Goal: Task Accomplishment & Management: Manage account settings

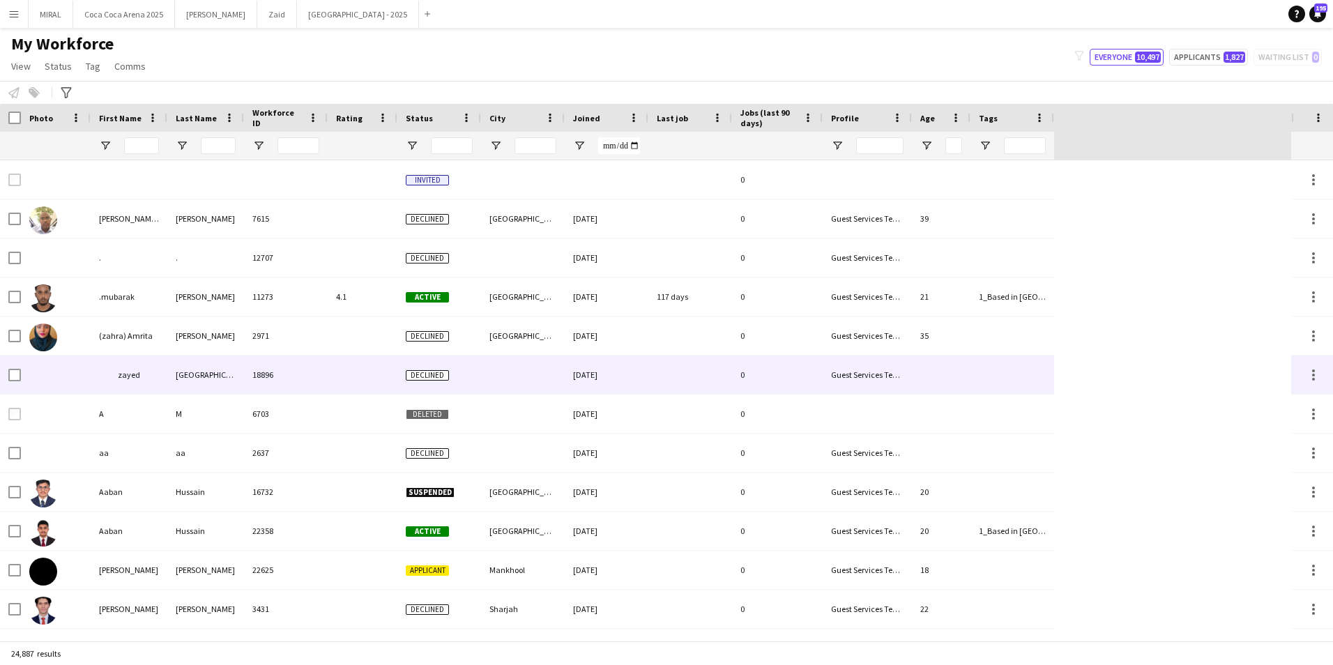
type input "*****"
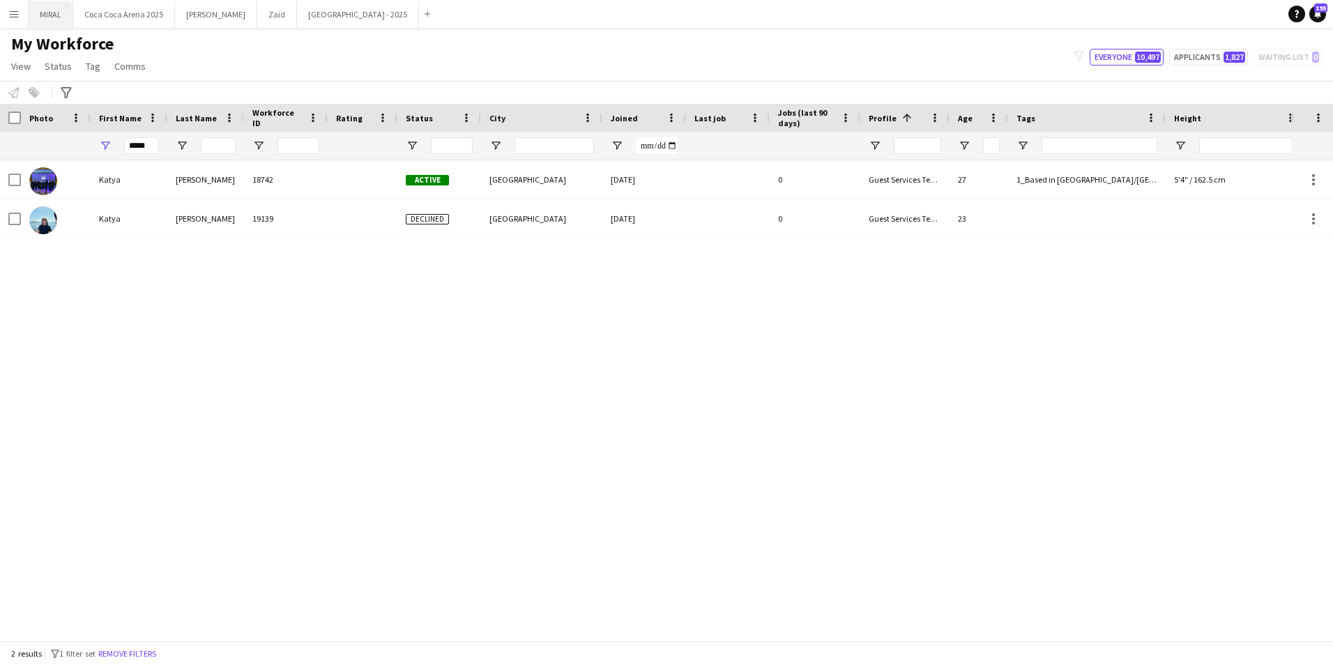
click at [51, 19] on button "MIRAL Close" at bounding box center [51, 14] width 45 height 27
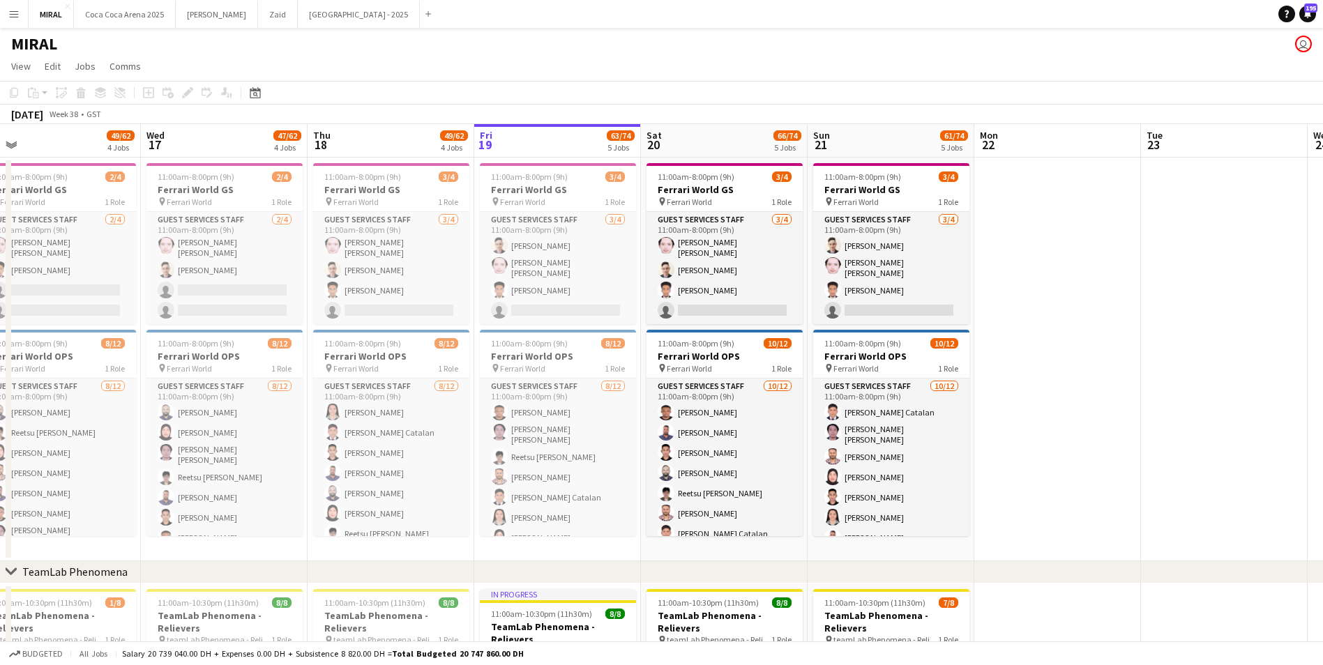
scroll to position [0, 349]
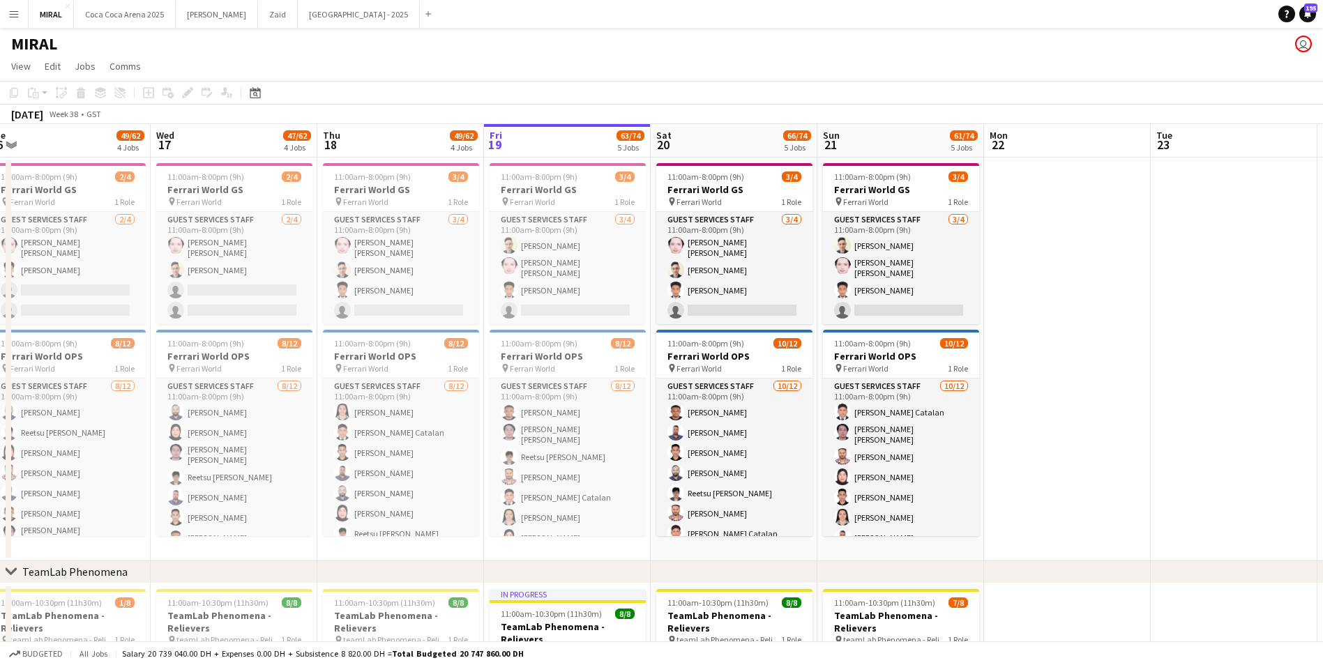
drag, startPoint x: 779, startPoint y: 370, endPoint x: 1096, endPoint y: 423, distance: 321.8
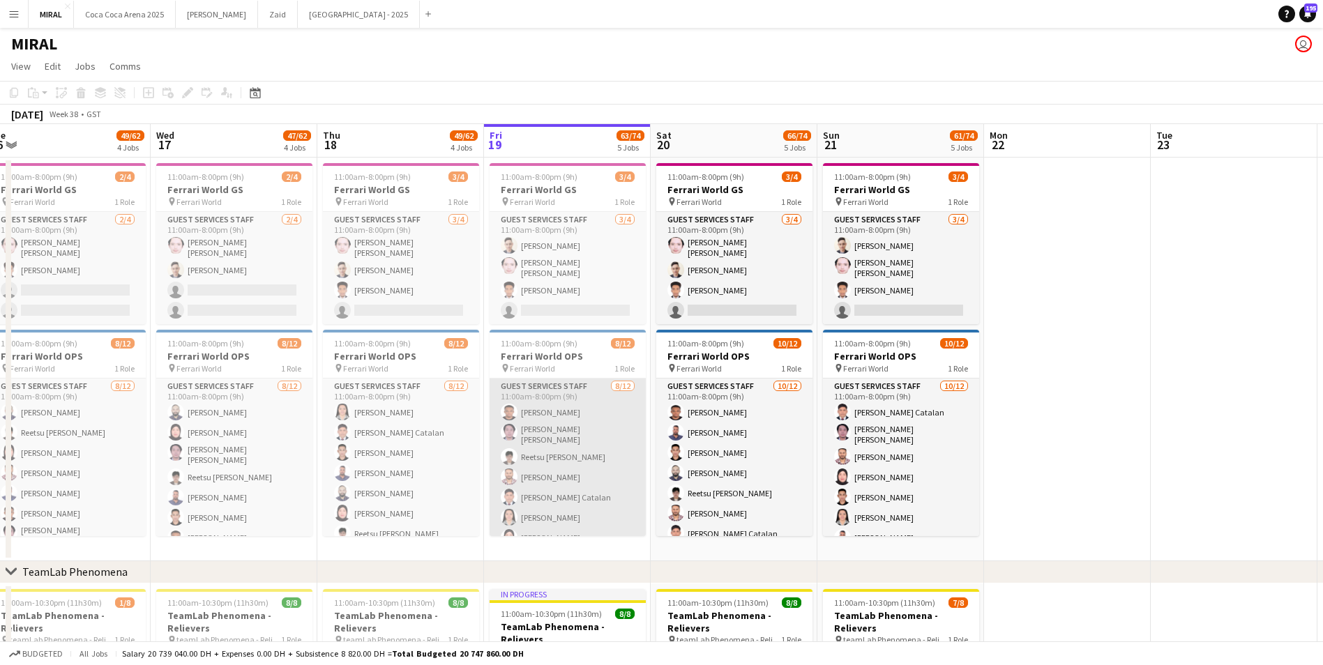
click at [582, 464] on app-card-role "Guest Services Staff 8/12 11:00am-8:00pm (9h) Mohaned Abdelwahab Omar June Tole…" at bounding box center [567, 516] width 156 height 274
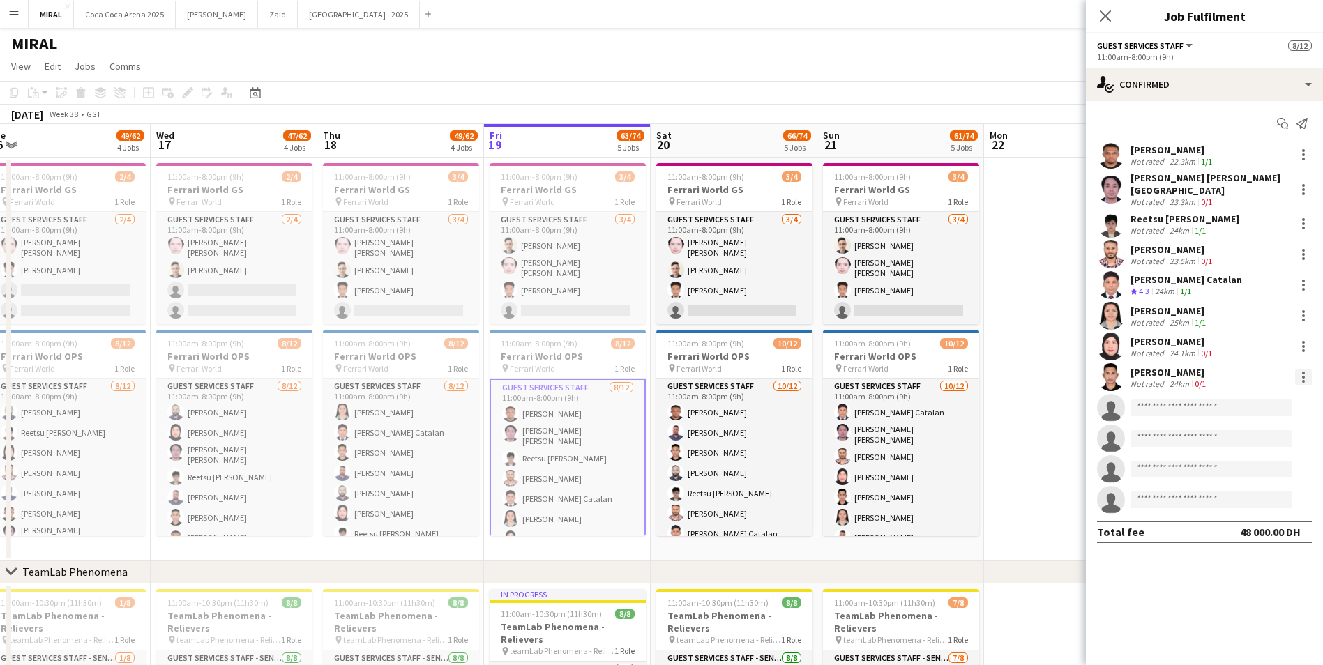
click at [1303, 376] on div at bounding box center [1303, 377] width 3 height 3
click at [1245, 525] on span "Remove" at bounding box center [1235, 529] width 42 height 12
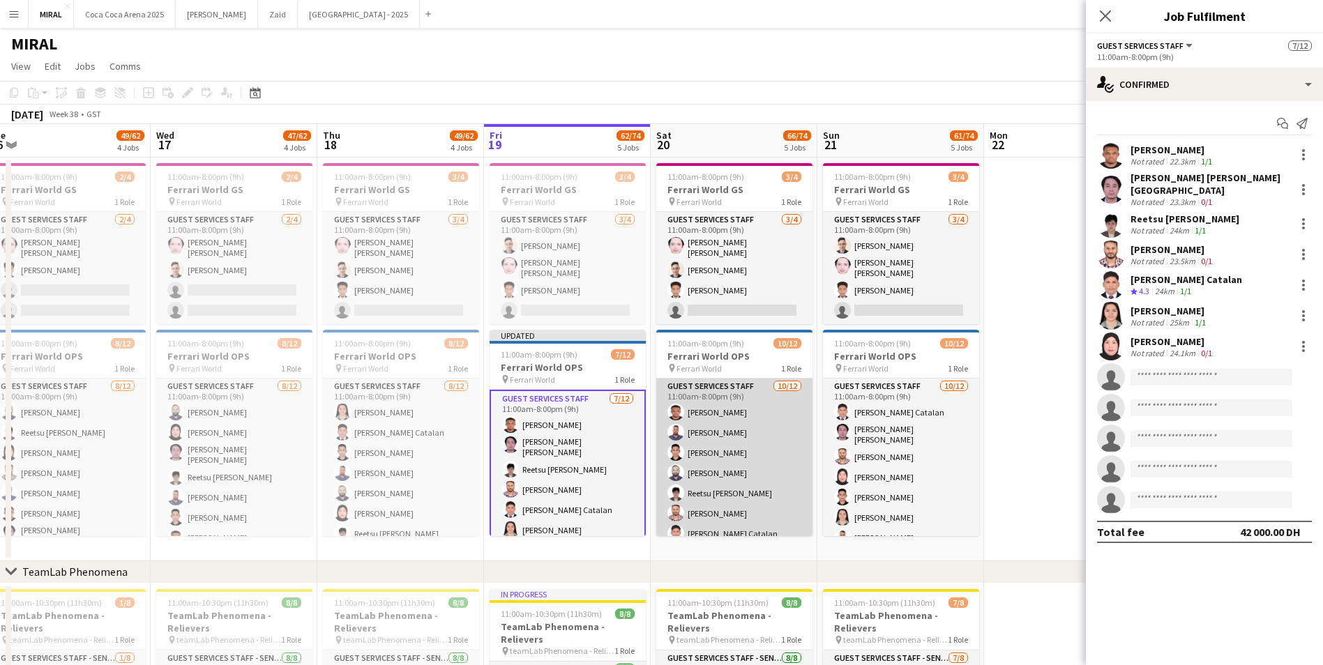
click at [729, 494] on app-card-role "Guest Services Staff 10/12 11:00am-8:00pm (9h) Mohaned Abdelwahab Mohamed Selim…" at bounding box center [734, 516] width 156 height 274
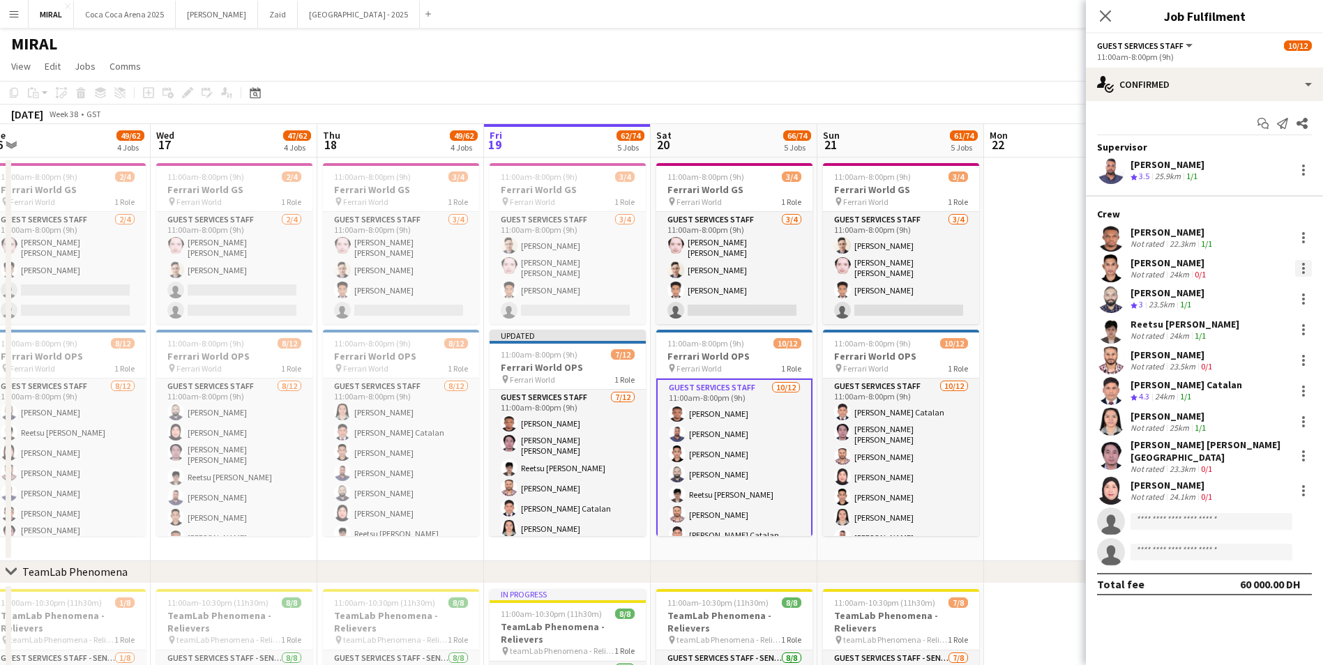
click at [1300, 267] on div at bounding box center [1303, 268] width 17 height 17
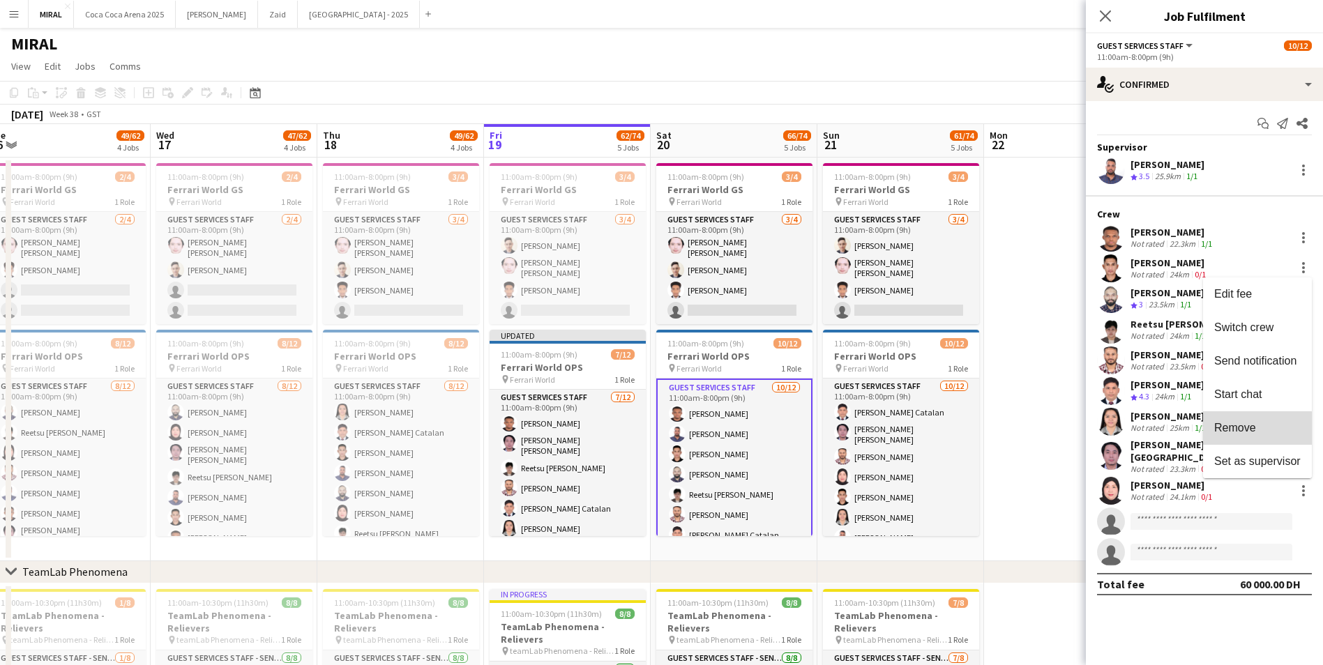
click at [1255, 430] on span "Remove" at bounding box center [1235, 427] width 42 height 12
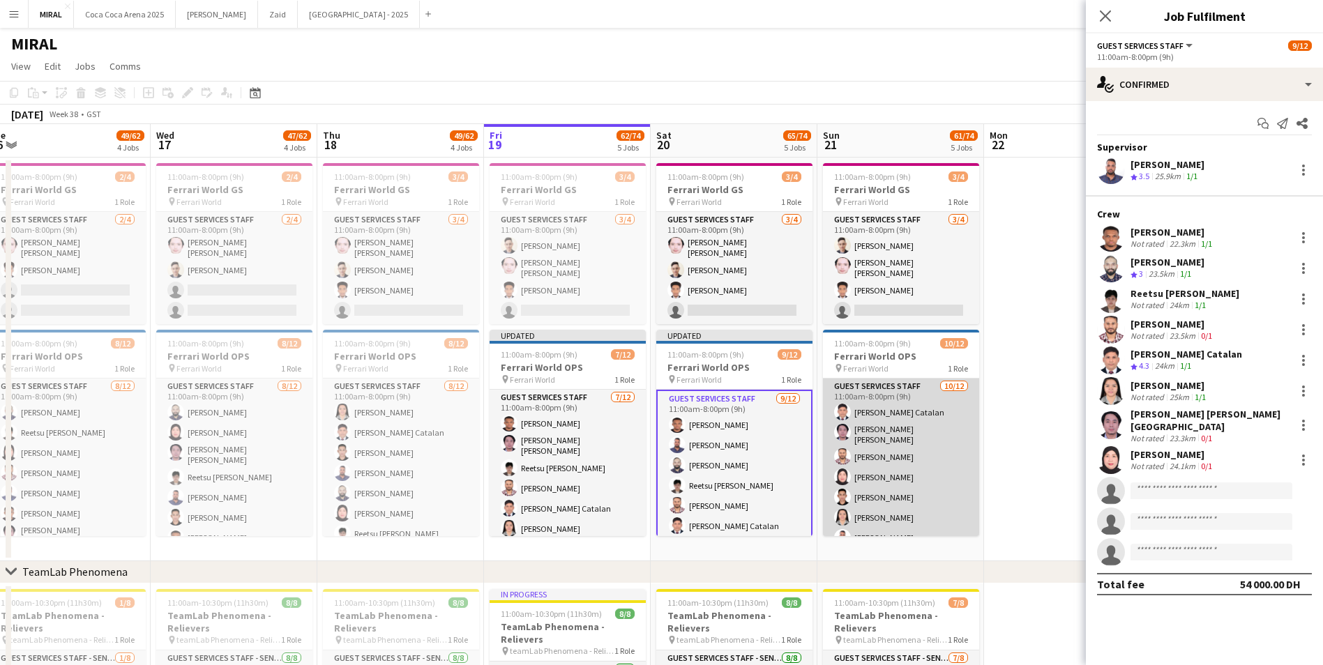
click at [884, 443] on app-card-role "Guest Services Staff 10/12 11:00am-8:00pm (9h) Kenn Kennidy Catalan Omar June T…" at bounding box center [901, 516] width 156 height 274
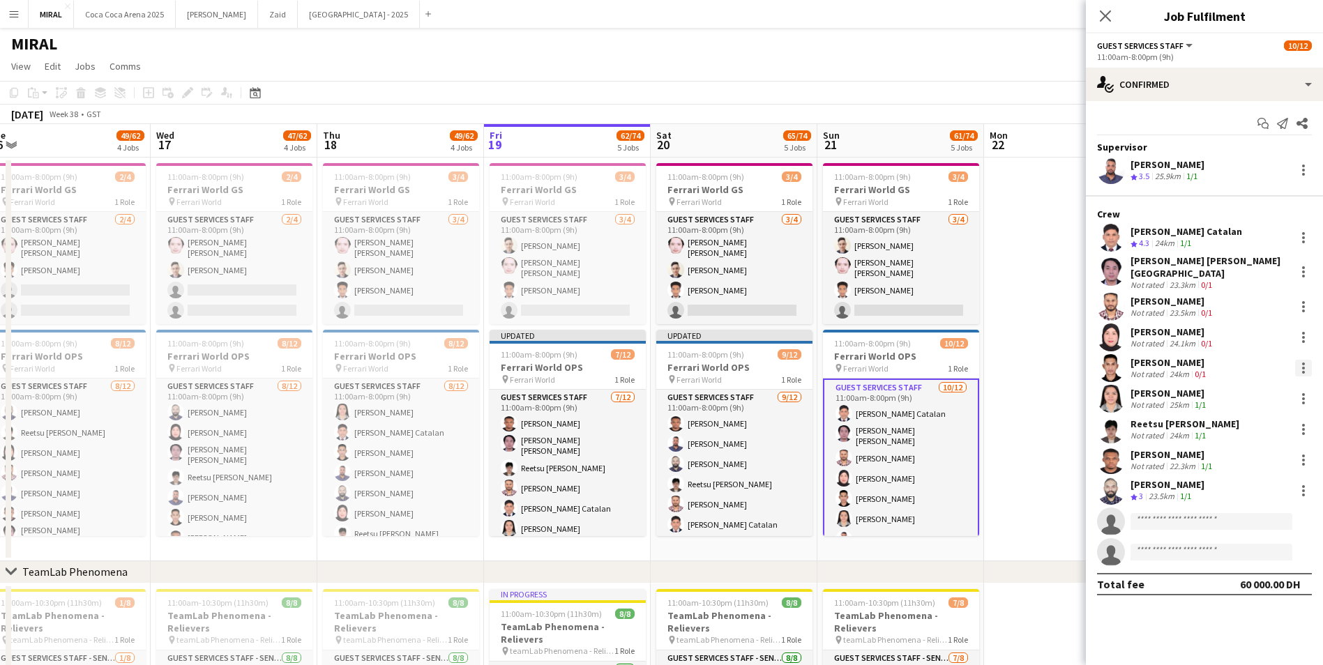
click at [1300, 360] on div at bounding box center [1303, 368] width 17 height 17
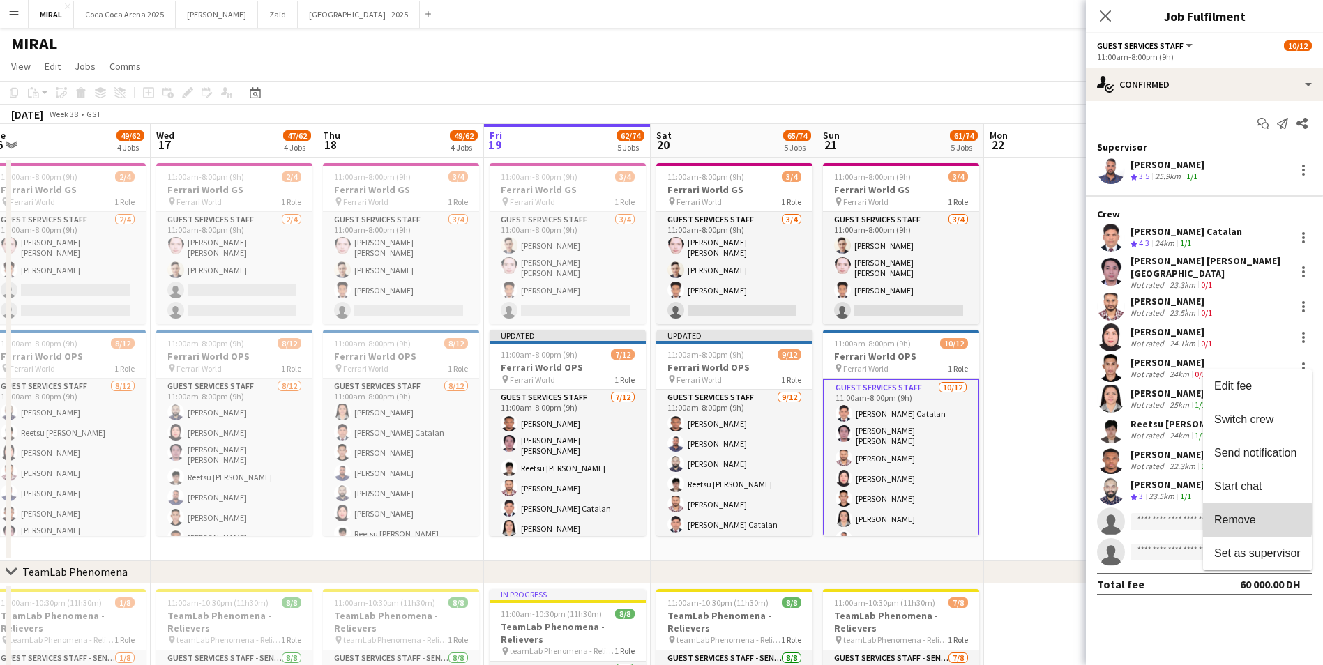
click at [1233, 519] on span "Remove" at bounding box center [1235, 519] width 42 height 12
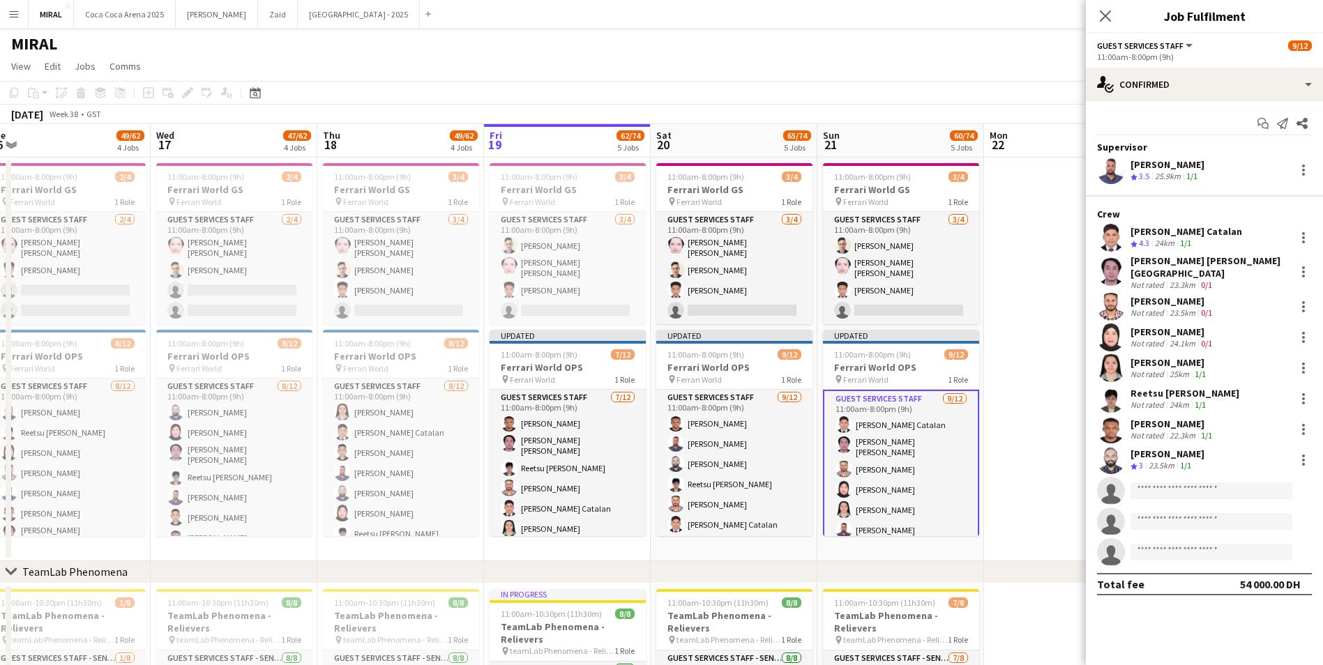
click at [1045, 407] on app-date-cell at bounding box center [1067, 360] width 167 height 404
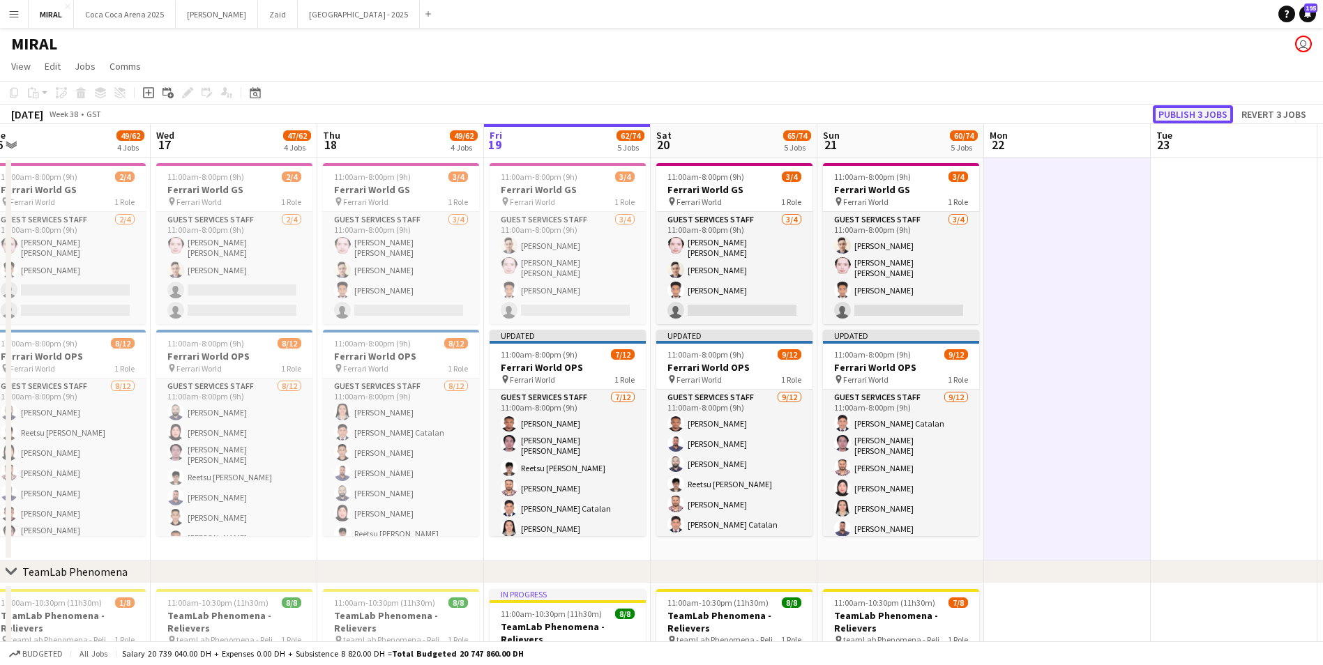
click at [1198, 120] on button "Publish 3 jobs" at bounding box center [1193, 114] width 80 height 18
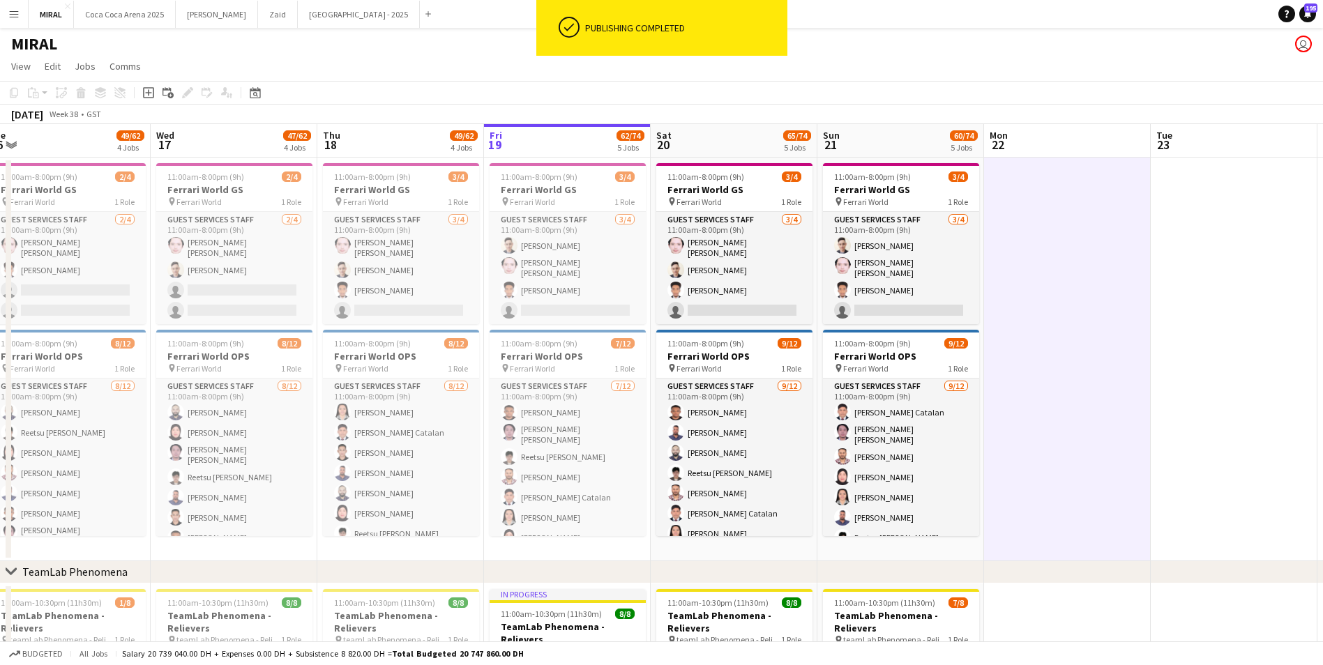
scroll to position [0, 354]
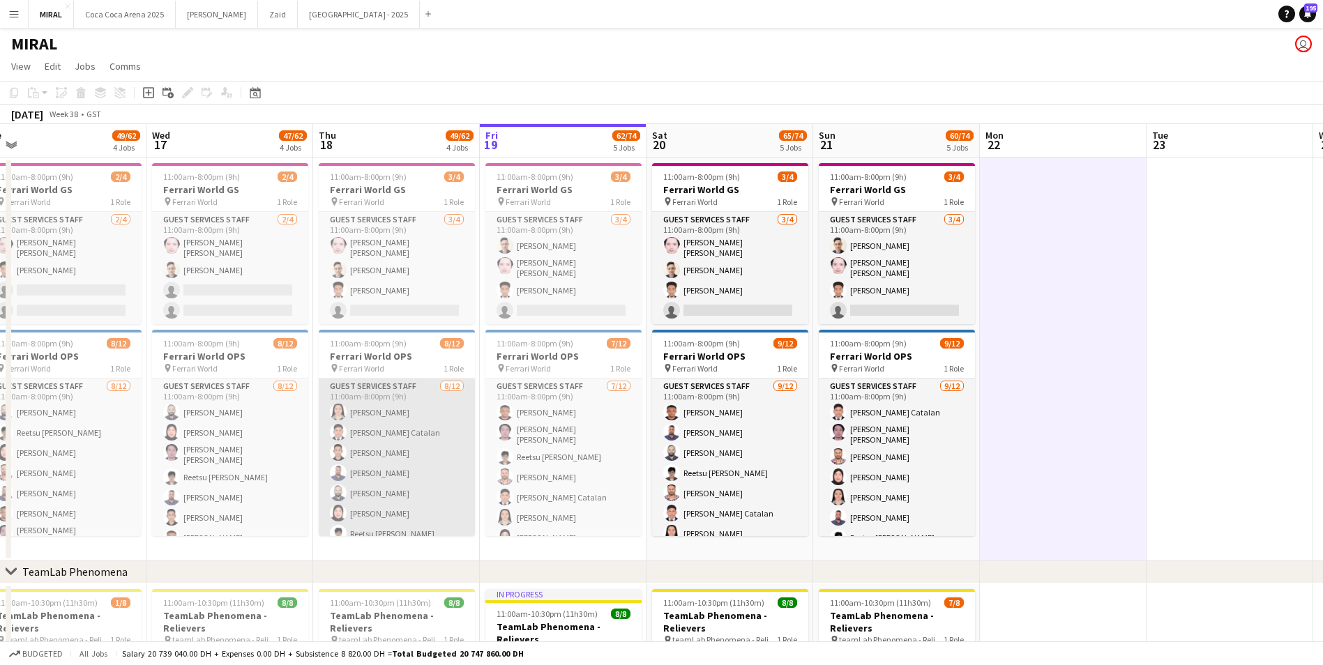
click at [425, 462] on app-card-role "Guest Services Staff 8/12 11:00am-8:00pm (9h) Marichie Panganiban Kenn Kennidy …" at bounding box center [397, 514] width 156 height 270
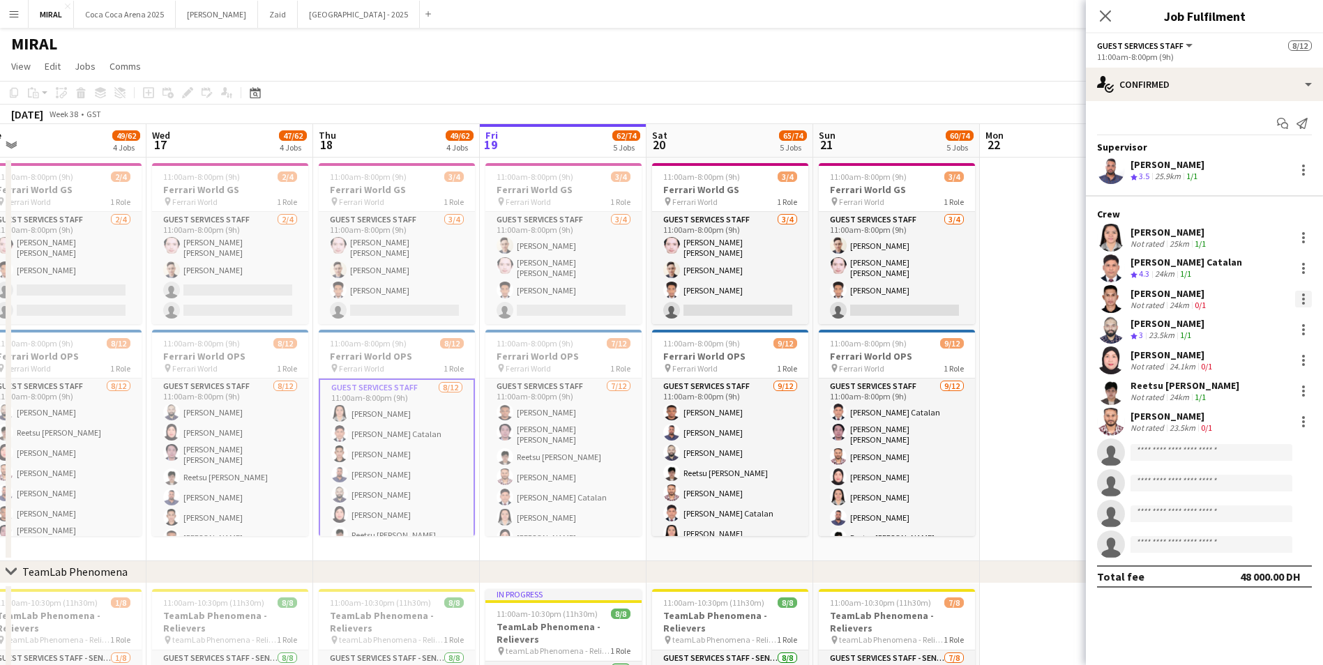
click at [1303, 298] on div at bounding box center [1303, 299] width 3 height 3
click at [1247, 455] on span "Remove" at bounding box center [1235, 458] width 42 height 12
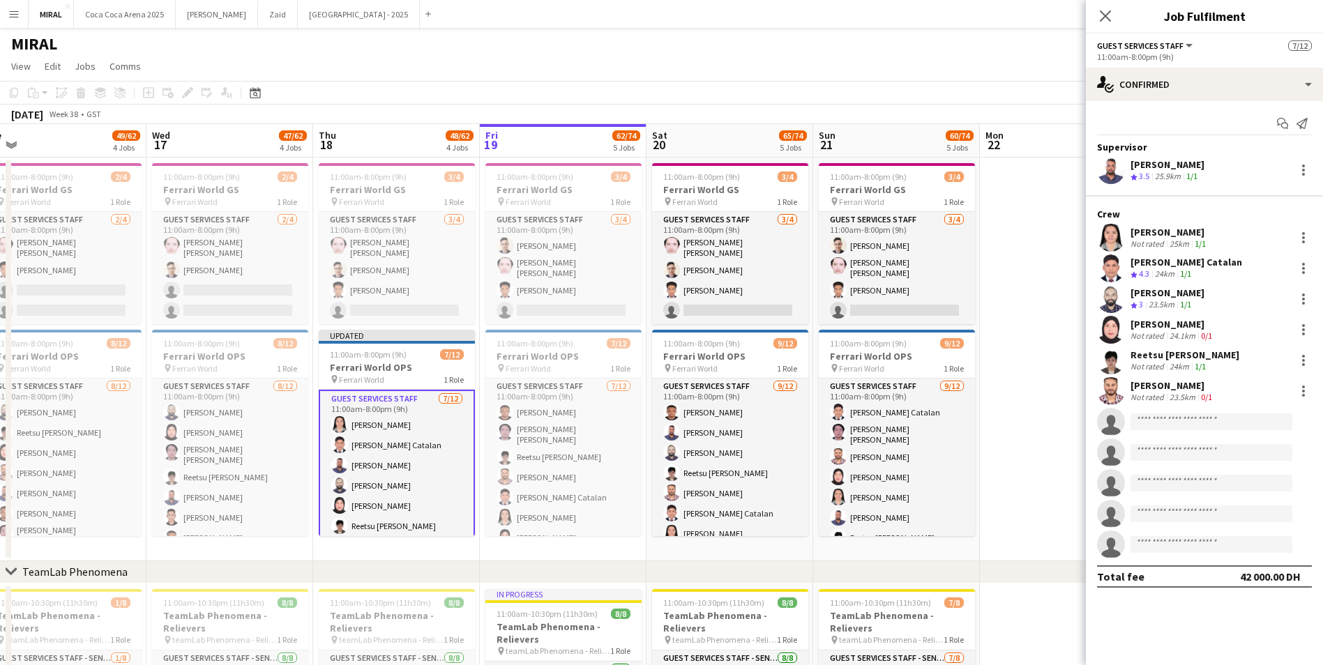
drag, startPoint x: 1028, startPoint y: 264, endPoint x: 1047, endPoint y: 228, distance: 40.5
click at [1031, 259] on app-date-cell at bounding box center [1063, 360] width 167 height 404
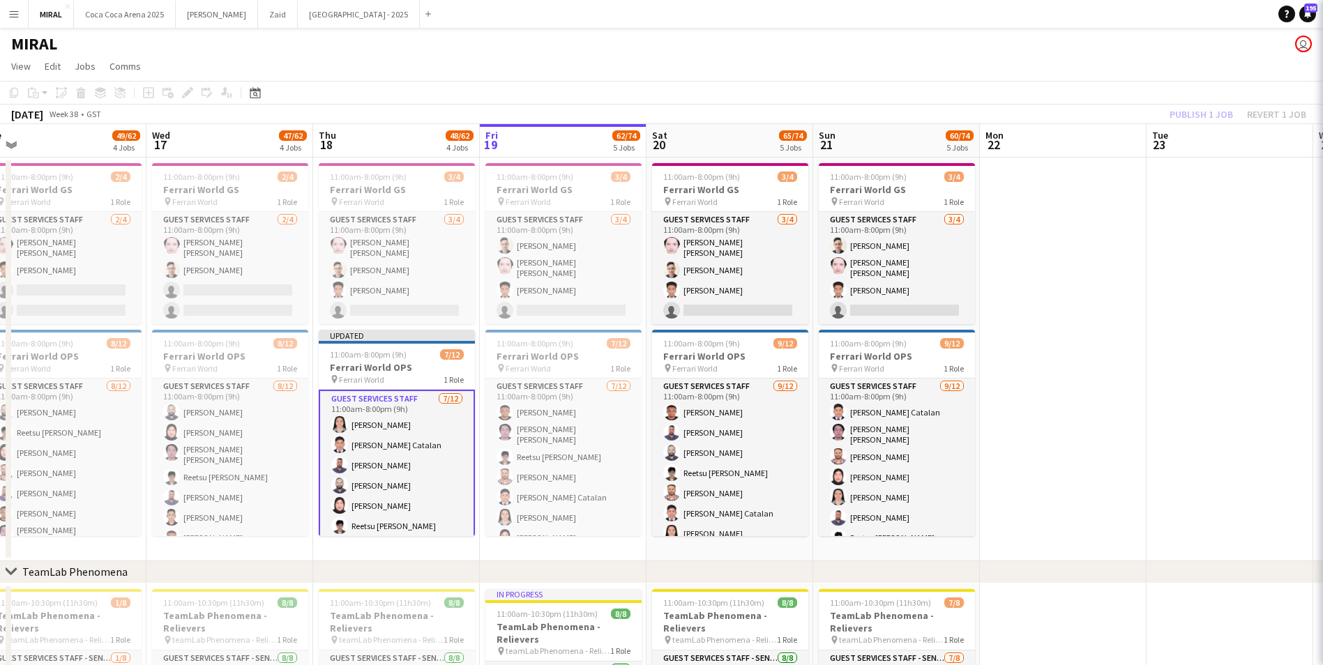
scroll to position [0, 351]
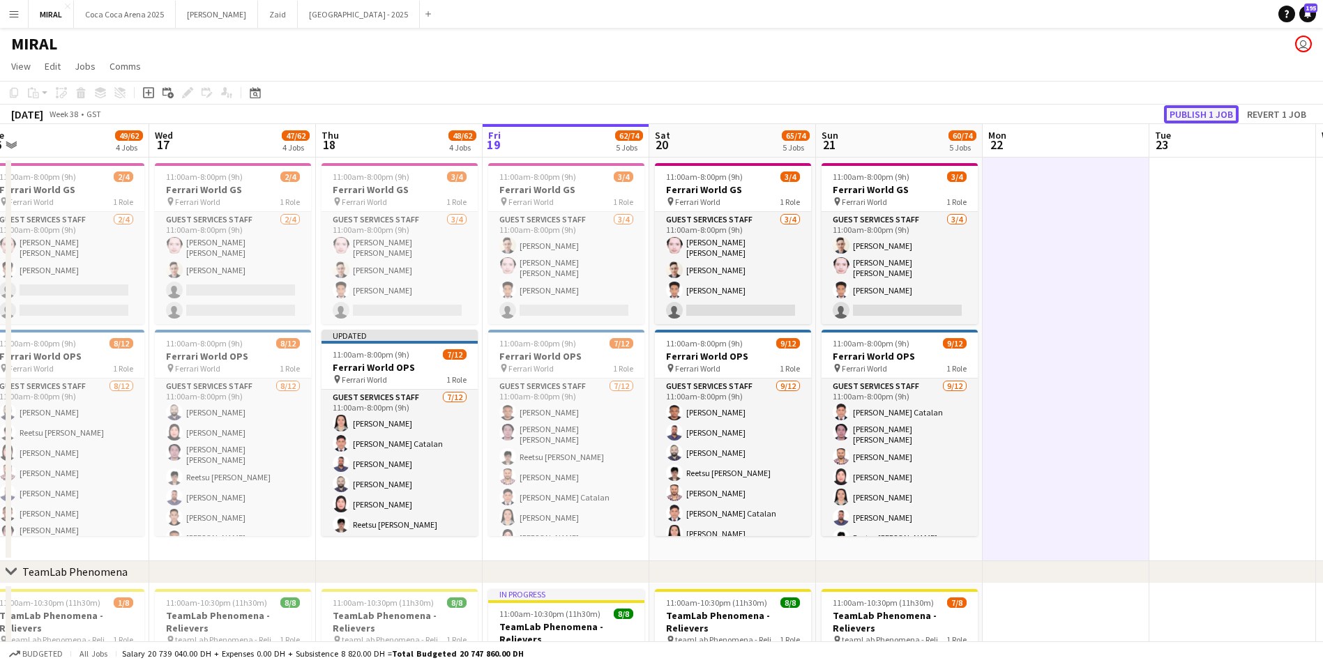
click at [1209, 116] on button "Publish 1 job" at bounding box center [1201, 114] width 75 height 18
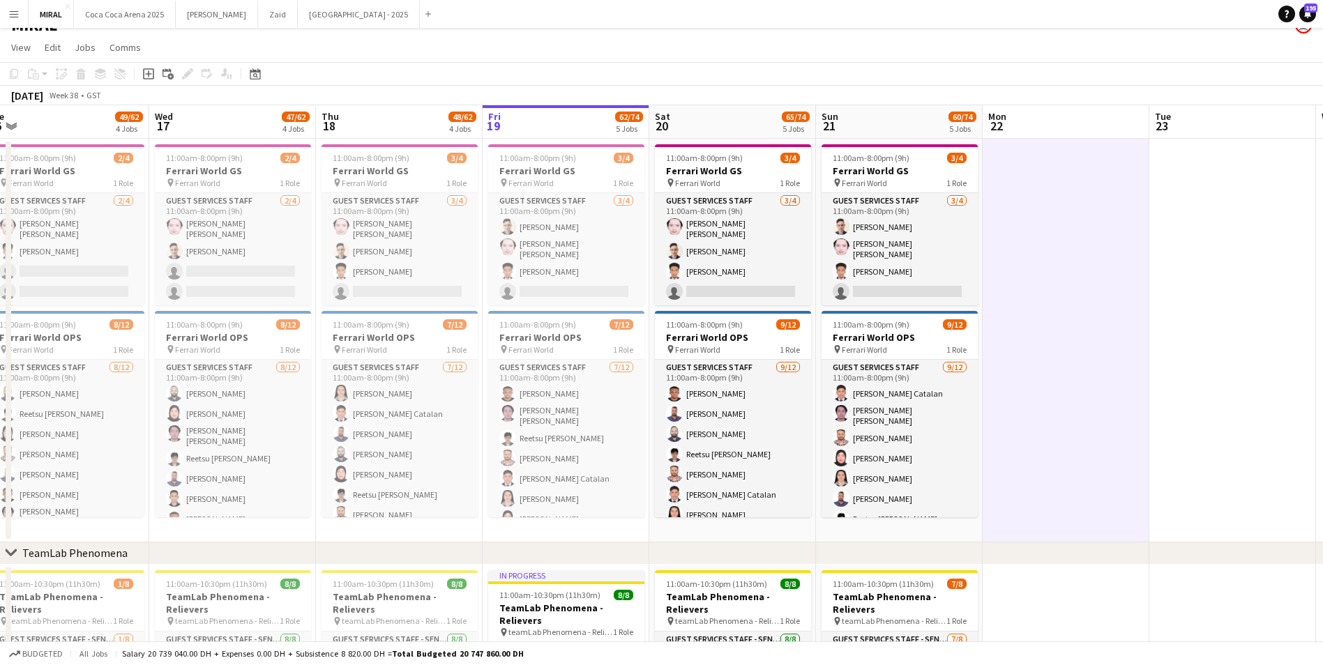
scroll to position [0, 0]
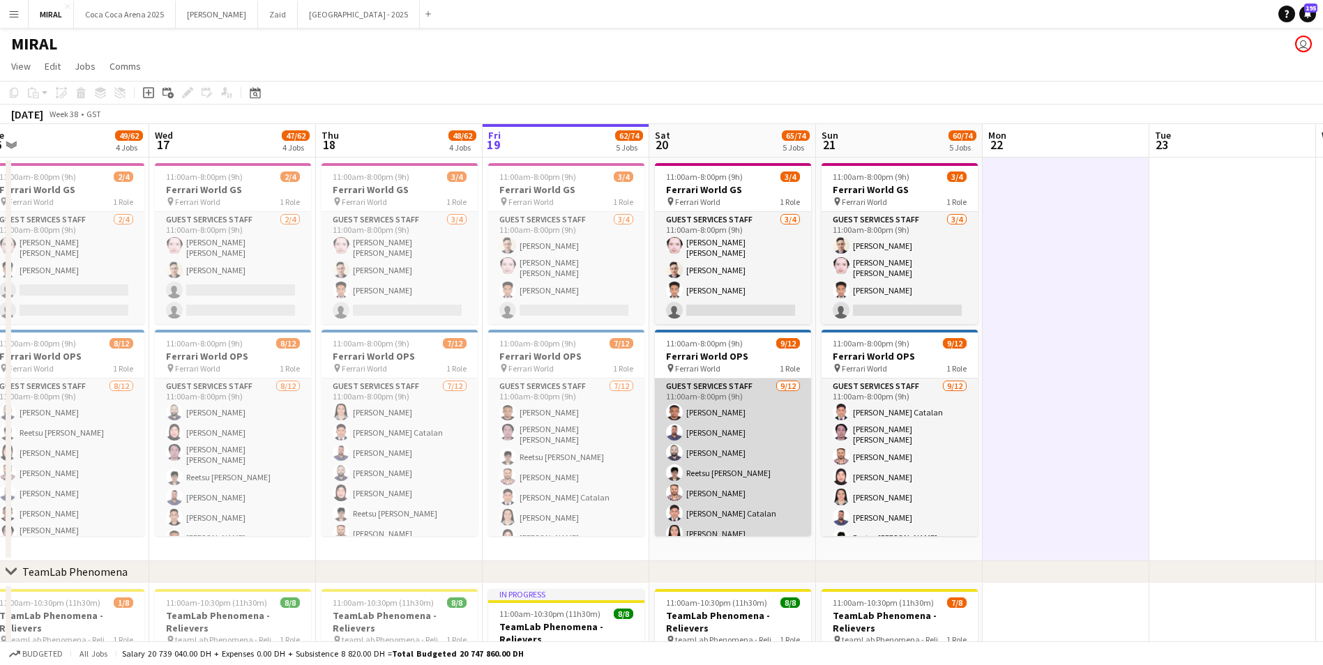
click at [720, 453] on app-card-role "Guest Services Staff 9/12 11:00am-8:00pm (9h) Mohaned Abdelwahab Mohamed Selim …" at bounding box center [733, 516] width 156 height 274
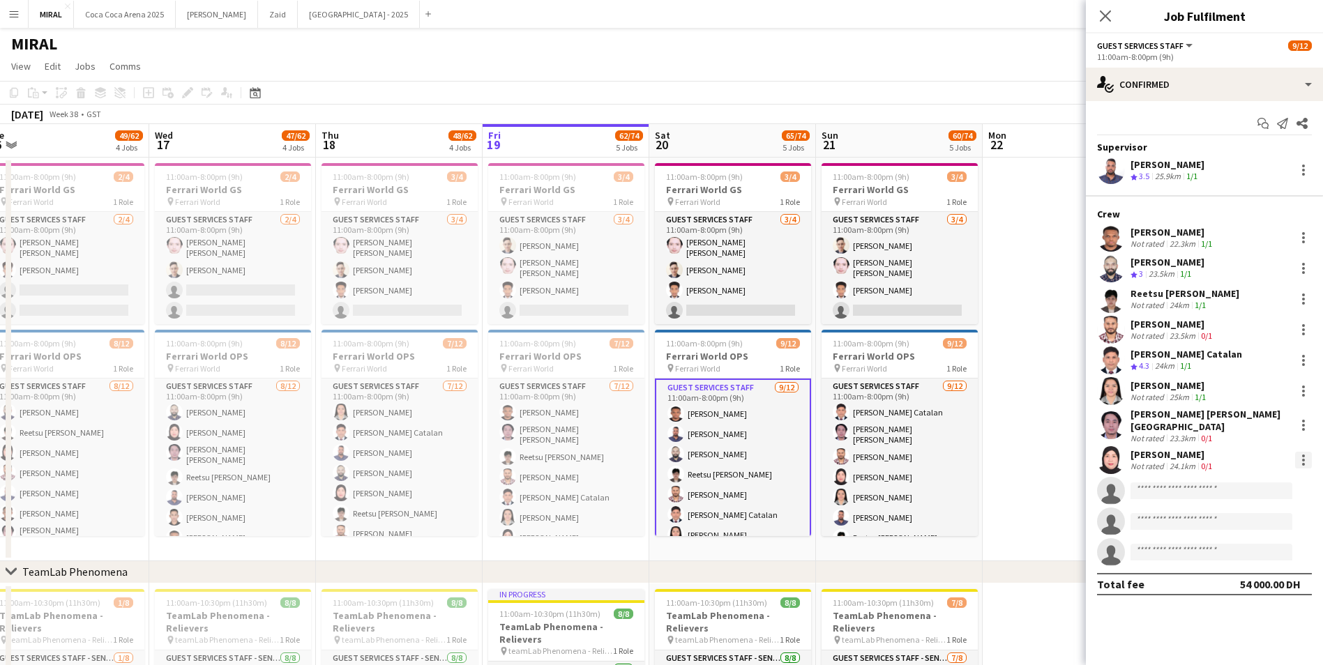
click at [1300, 452] on div at bounding box center [1303, 460] width 17 height 17
click at [1250, 612] on span "Remove" at bounding box center [1235, 611] width 42 height 12
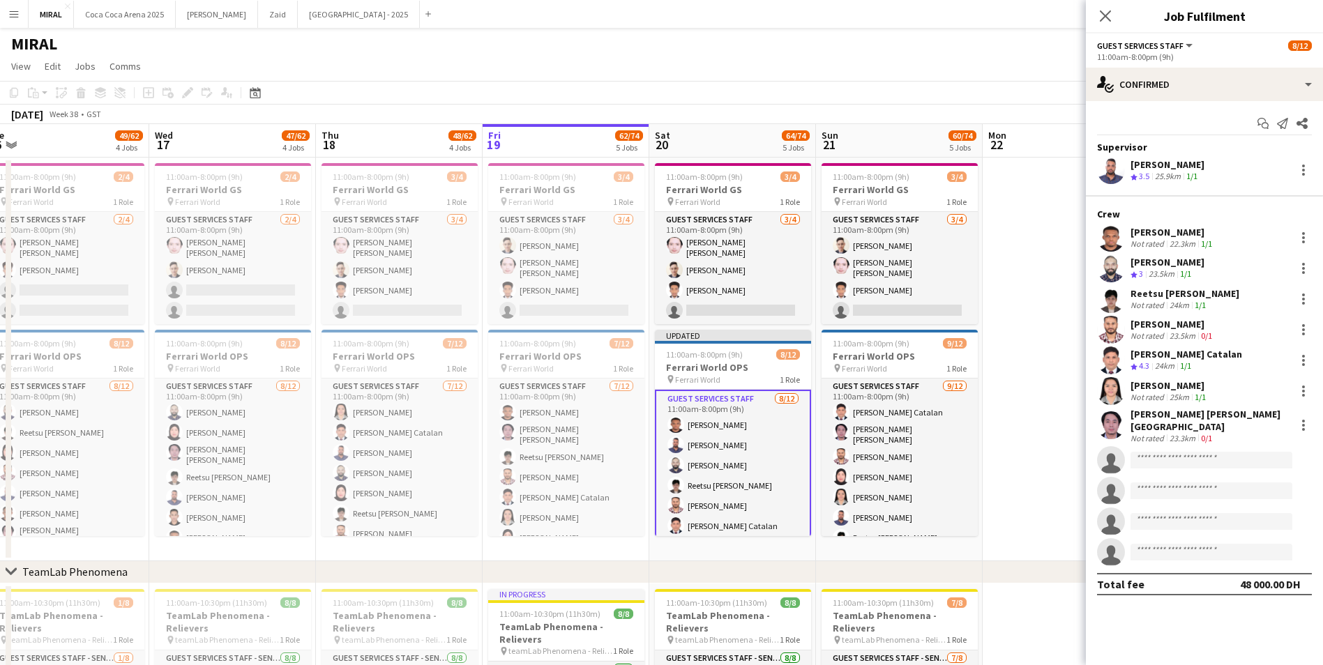
click at [1019, 312] on app-date-cell at bounding box center [1065, 360] width 167 height 404
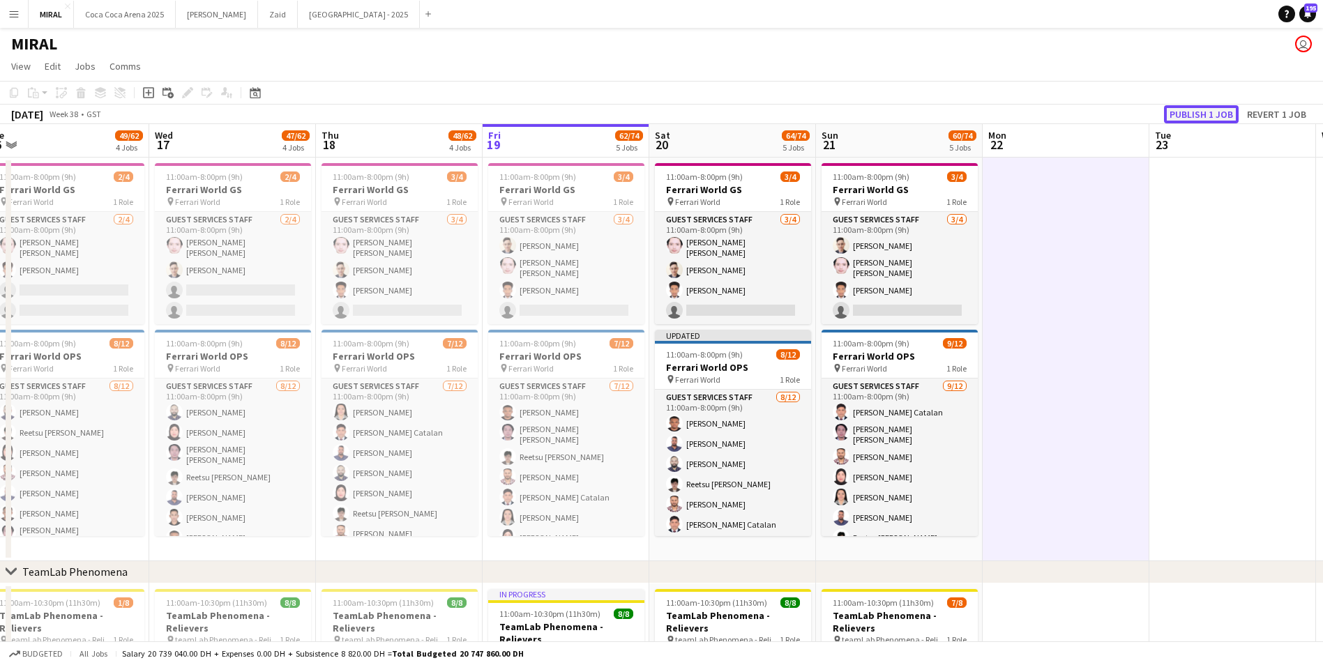
click at [1190, 117] on button "Publish 1 job" at bounding box center [1201, 114] width 75 height 18
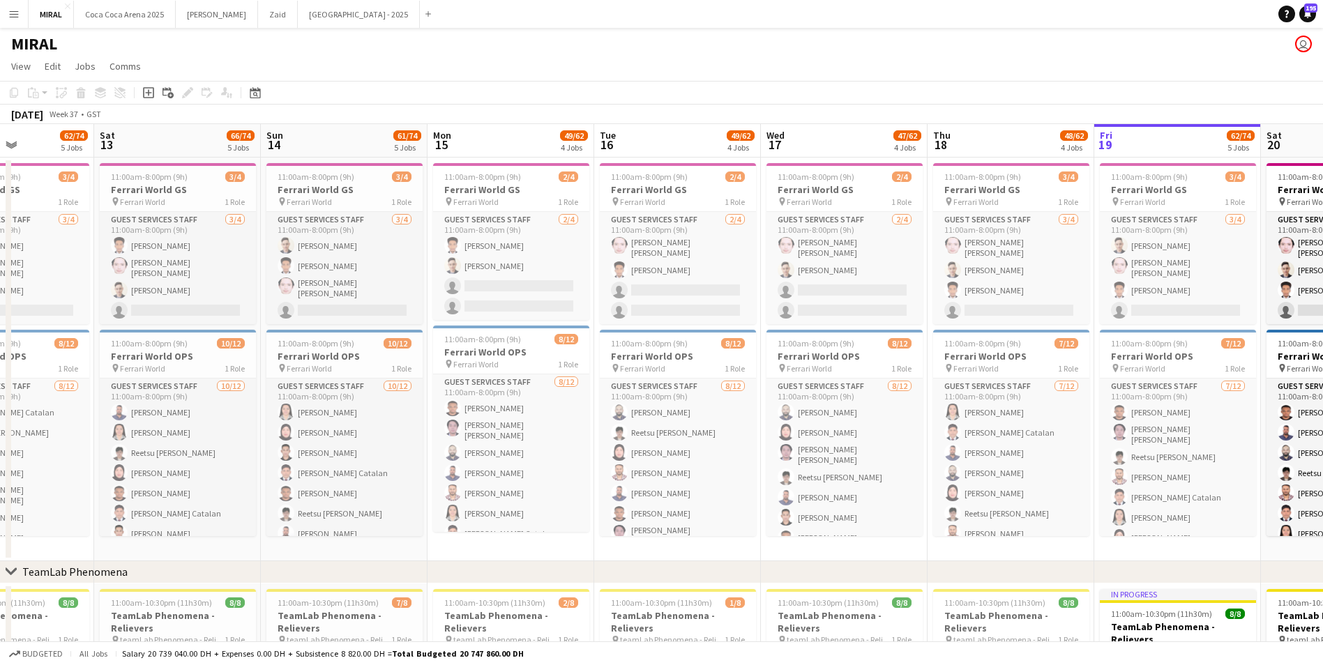
scroll to position [0, 395]
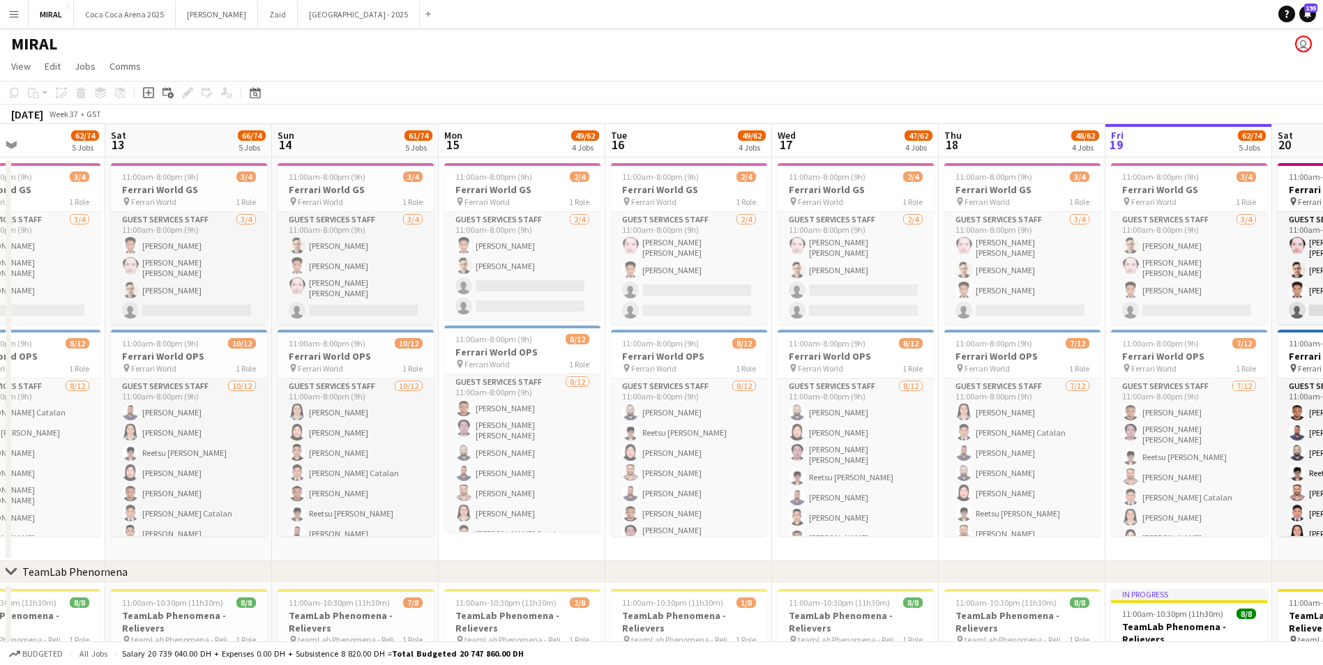
drag, startPoint x: 515, startPoint y: 556, endPoint x: 1137, endPoint y: 544, distance: 622.8
click at [526, 189] on h3 "Ferrari World GS" at bounding box center [522, 189] width 156 height 13
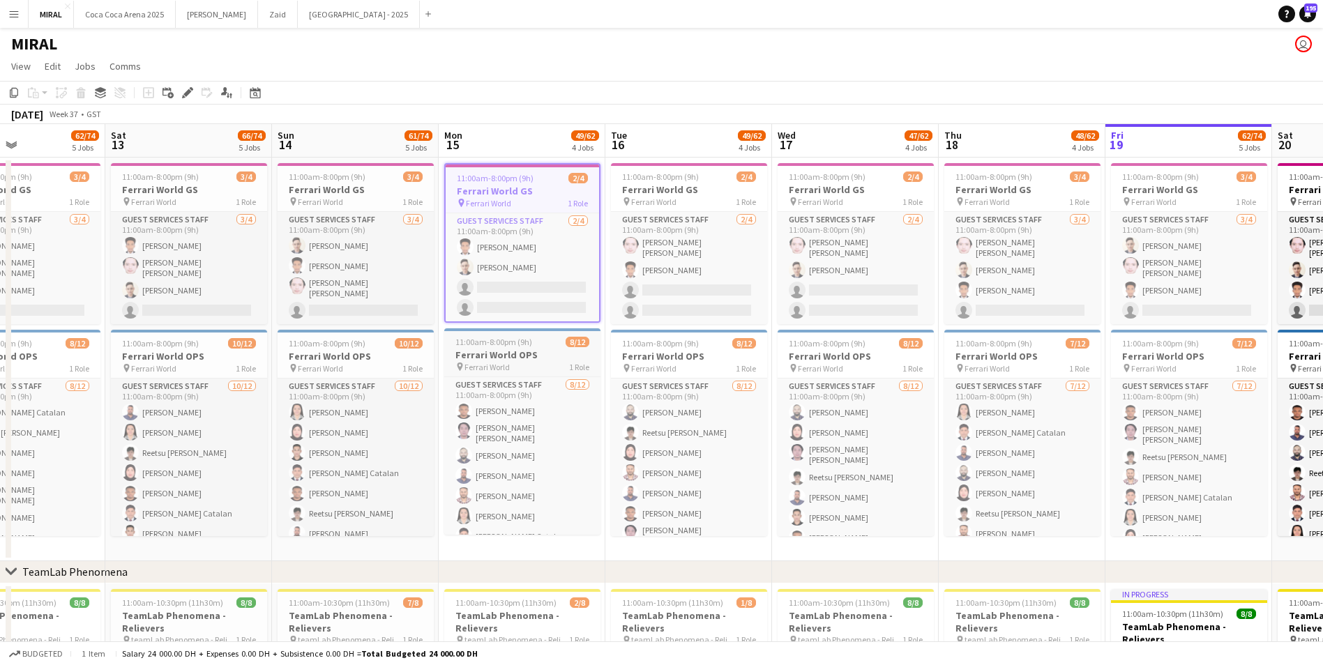
click at [537, 342] on div "11:00am-8:00pm (9h) 8/12" at bounding box center [522, 342] width 156 height 10
drag, startPoint x: 517, startPoint y: 183, endPoint x: 13, endPoint y: 93, distance: 512.8
click at [13, 93] on icon "Copy" at bounding box center [13, 92] width 11 height 11
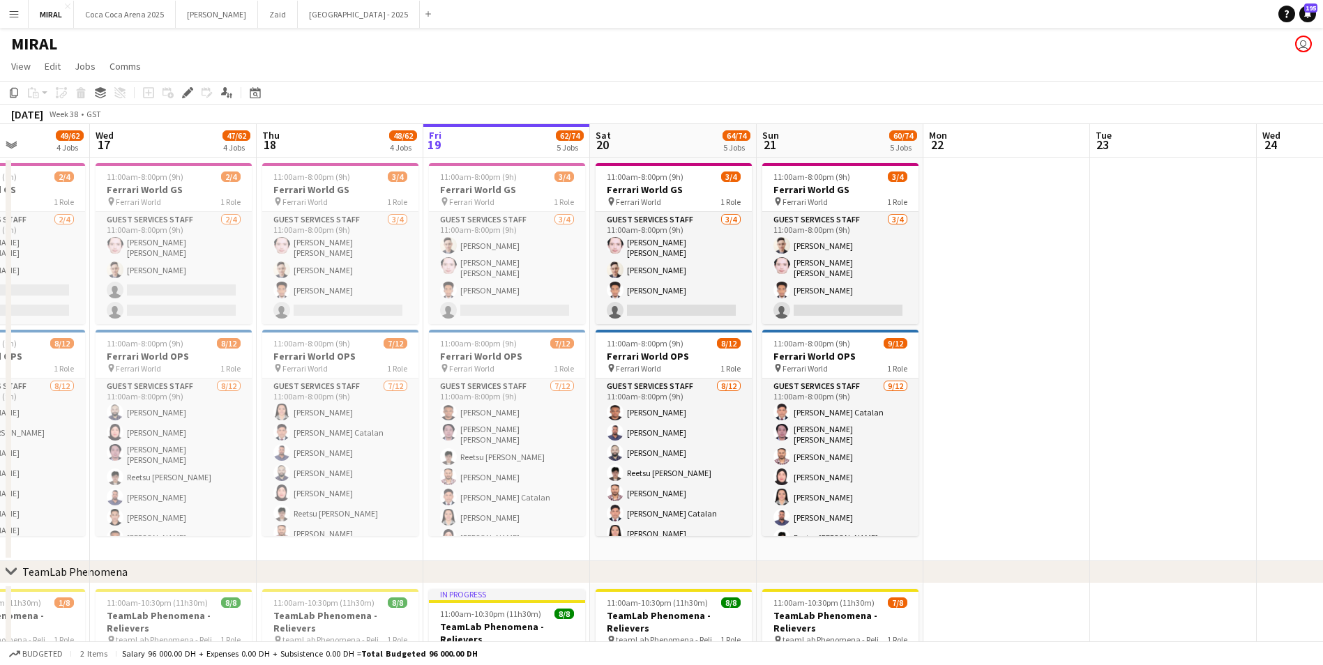
drag, startPoint x: 1194, startPoint y: 156, endPoint x: 378, endPoint y: 168, distance: 815.9
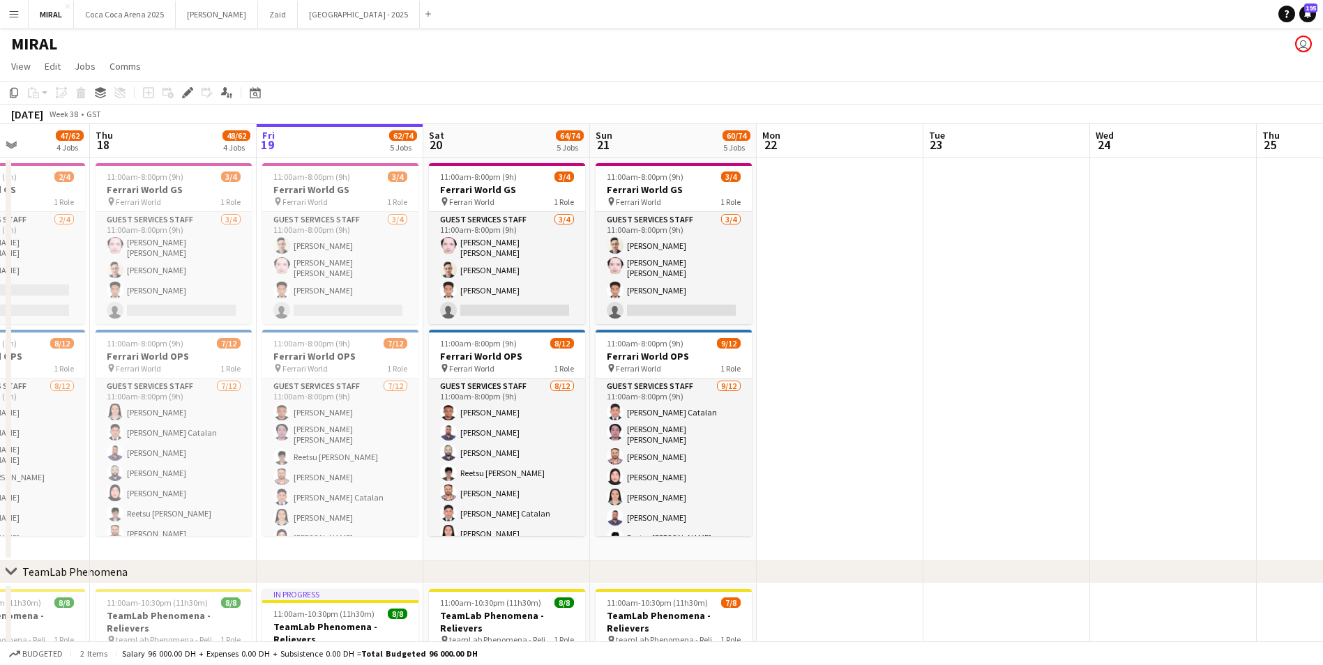
scroll to position [0, 404]
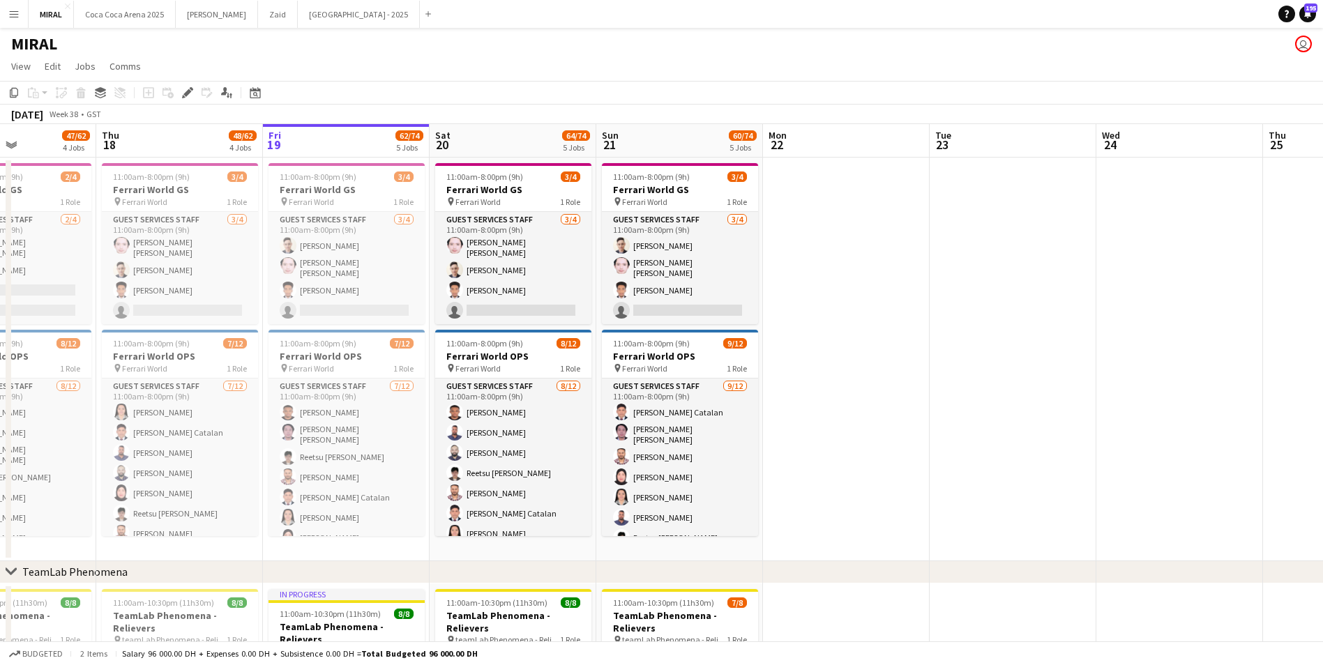
click at [836, 145] on app-board-header-date "Mon 22" at bounding box center [846, 140] width 167 height 33
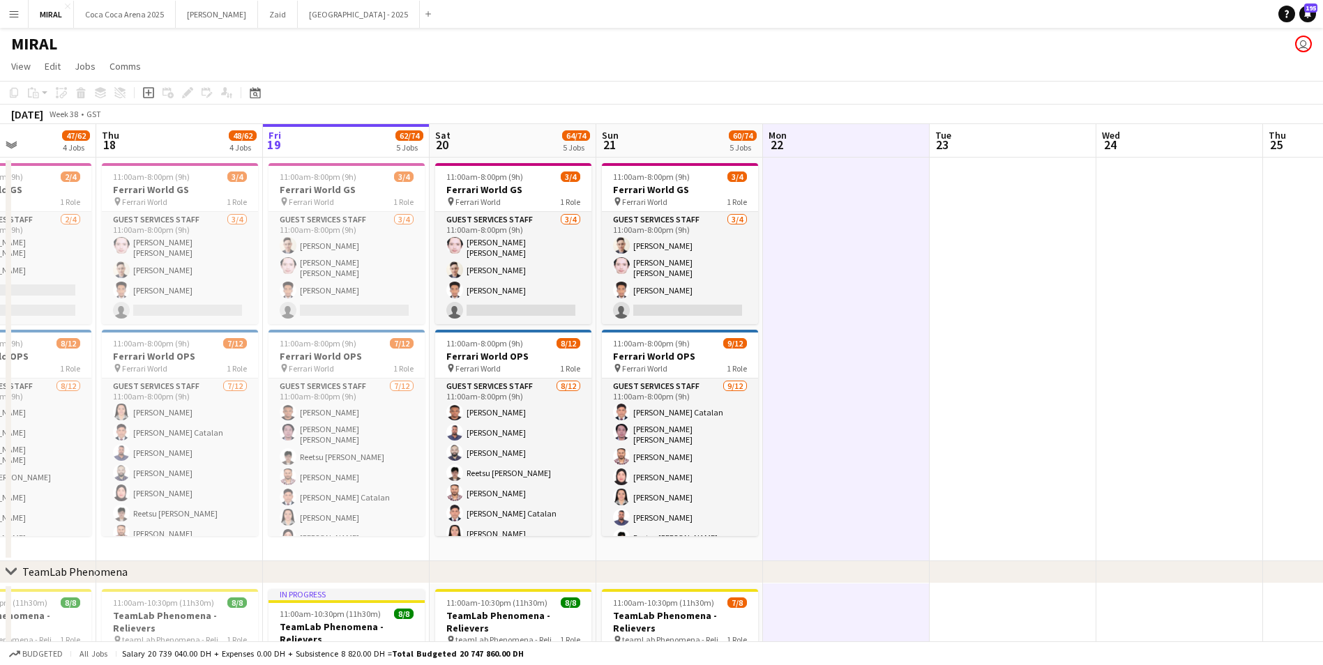
click at [867, 253] on app-date-cell at bounding box center [846, 360] width 167 height 404
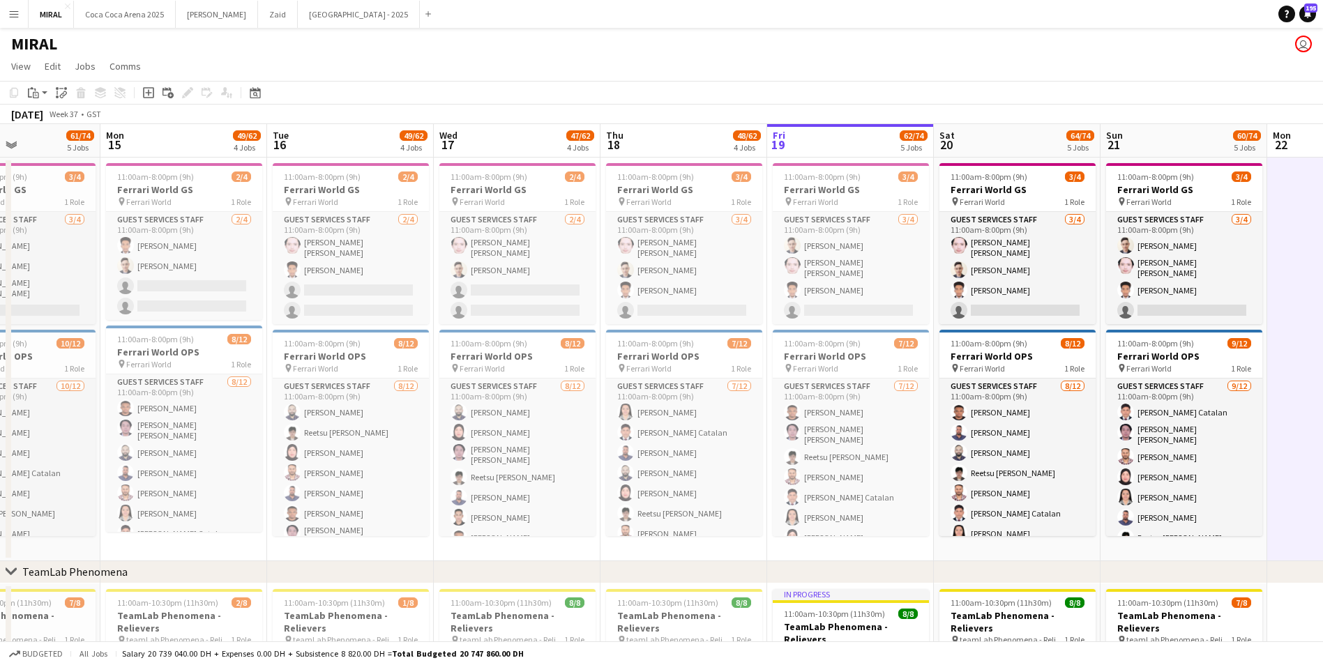
scroll to position [0, 386]
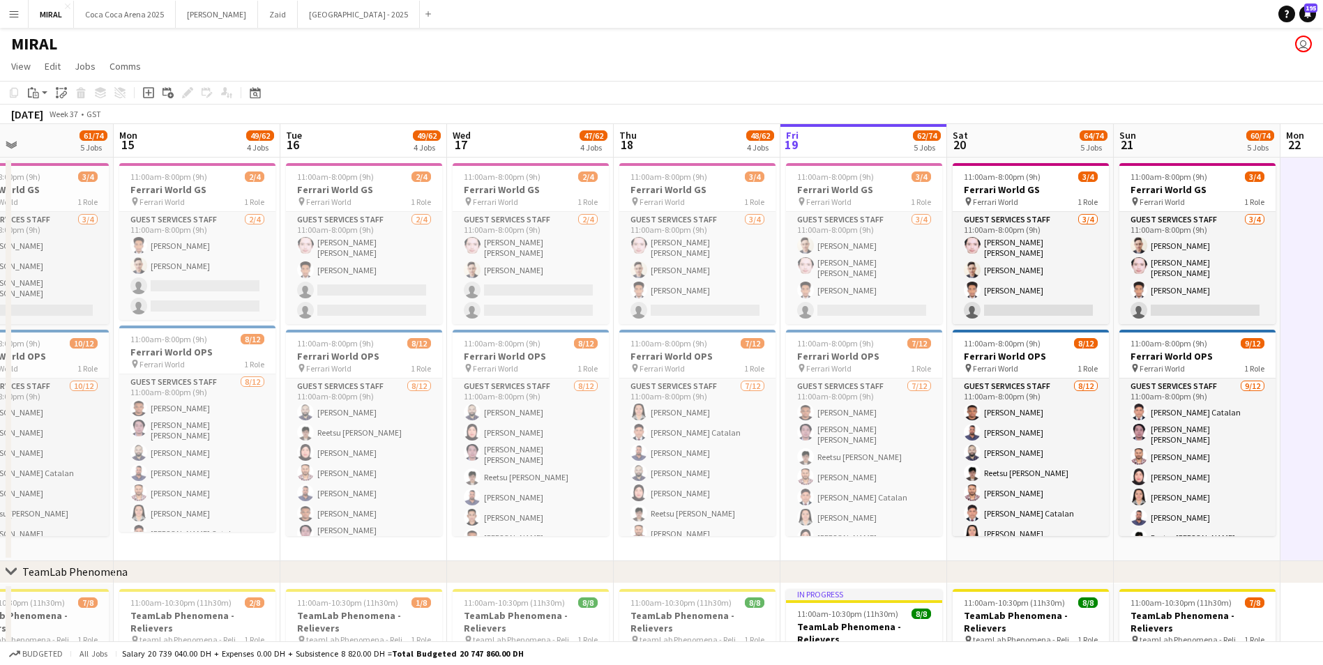
drag, startPoint x: 345, startPoint y: 315, endPoint x: 863, endPoint y: 334, distance: 517.7
click at [190, 176] on span "11:00am-8:00pm (9h)" at bounding box center [168, 177] width 77 height 10
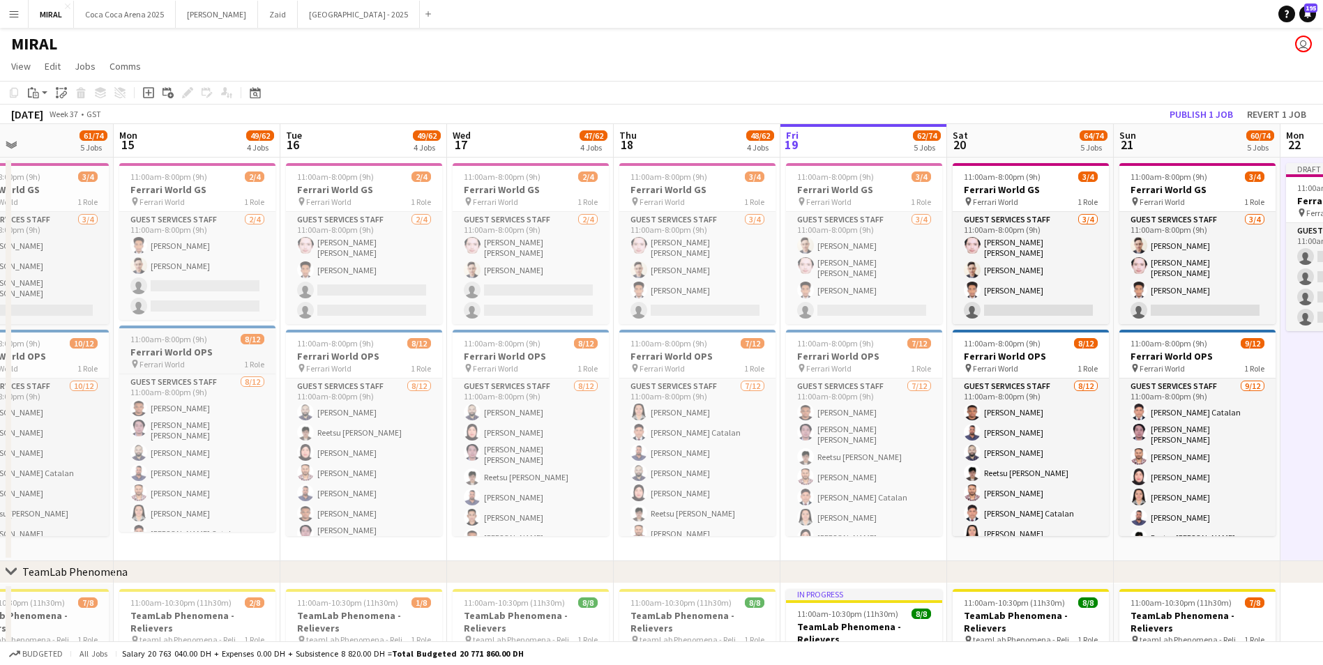
click at [165, 356] on h3 "Ferrari World OPS" at bounding box center [197, 352] width 156 height 13
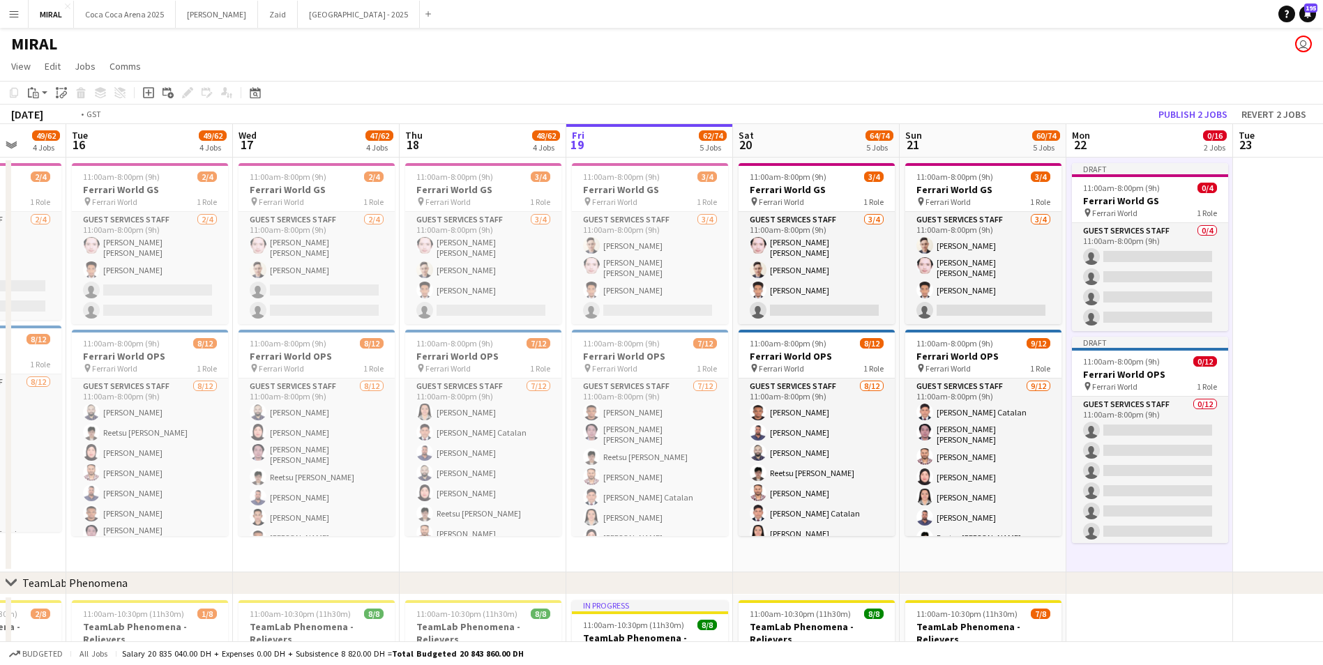
scroll to position [0, 439]
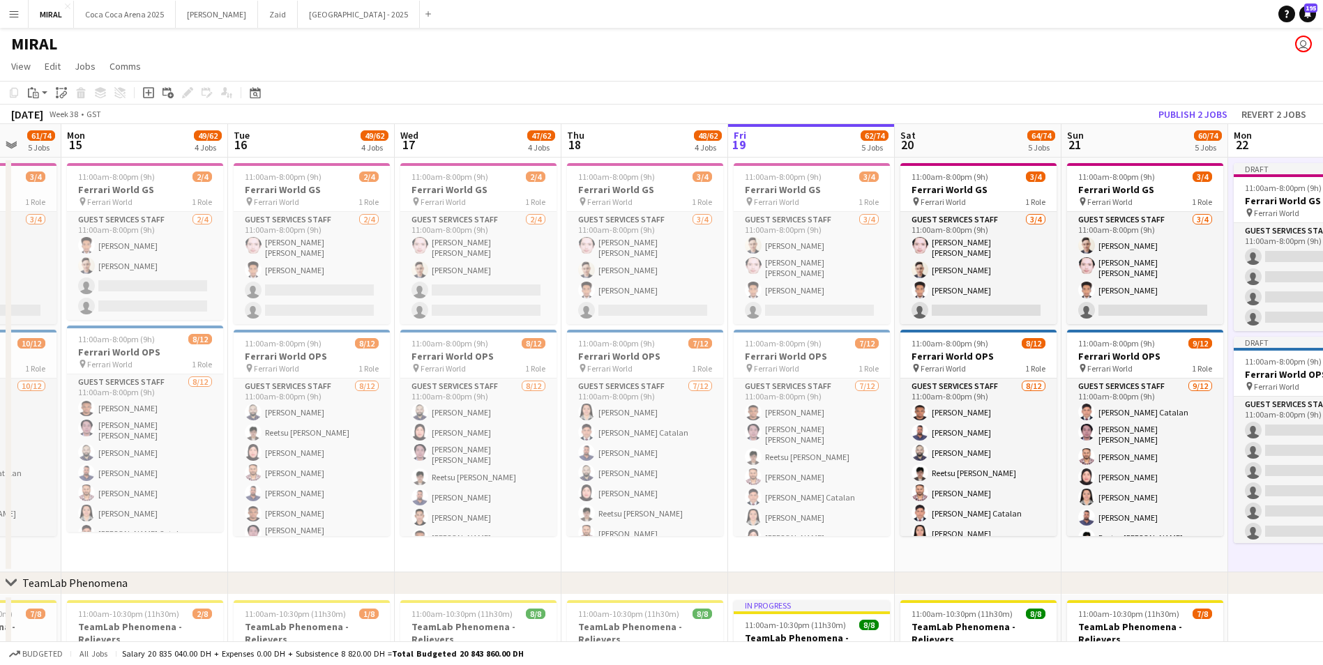
drag, startPoint x: 1256, startPoint y: 560, endPoint x: 1204, endPoint y: 556, distance: 52.4
click at [1267, 110] on button "Revert 2 jobs" at bounding box center [1274, 114] width 76 height 18
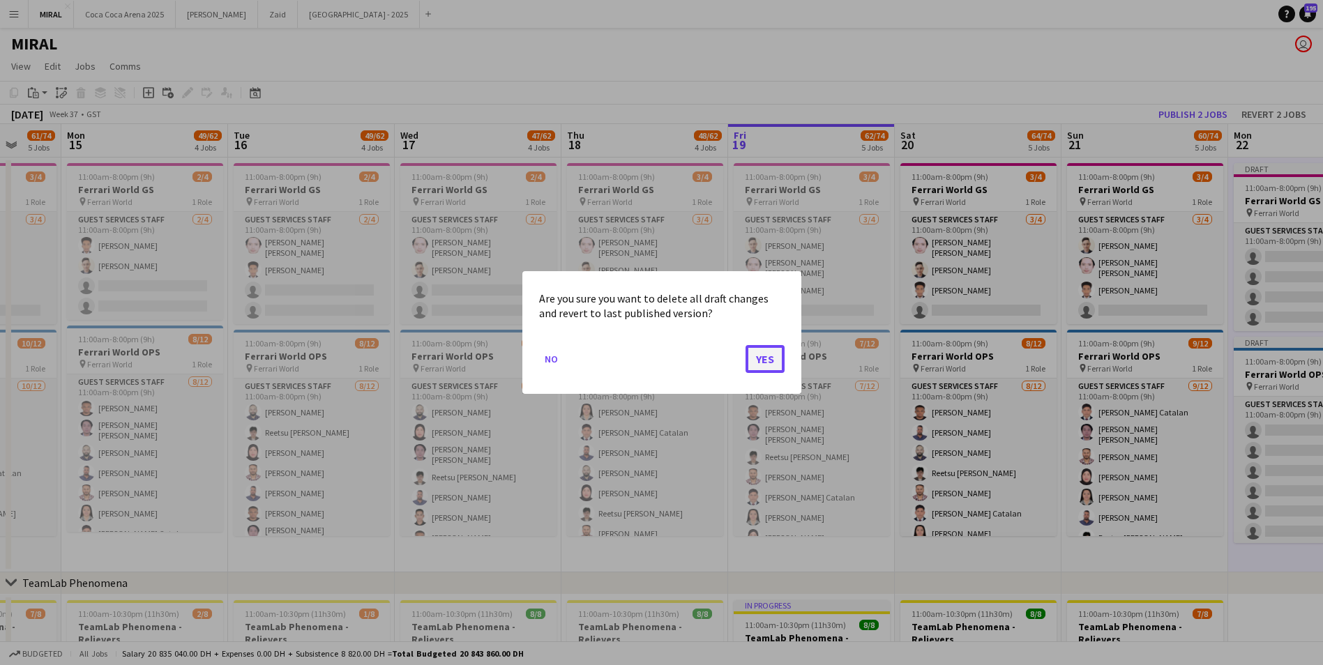
click at [770, 354] on button "Yes" at bounding box center [764, 359] width 39 height 28
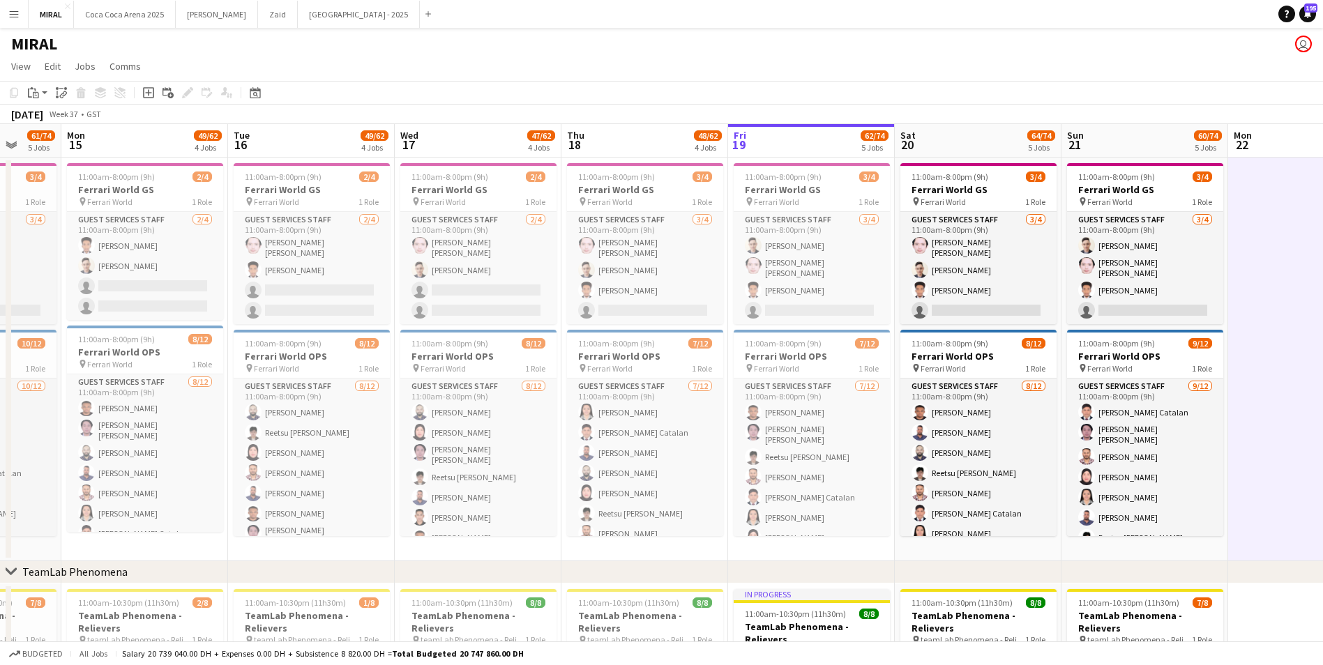
click at [130, 155] on app-board-header-date "Mon 15 49/62 4 Jobs" at bounding box center [144, 140] width 167 height 33
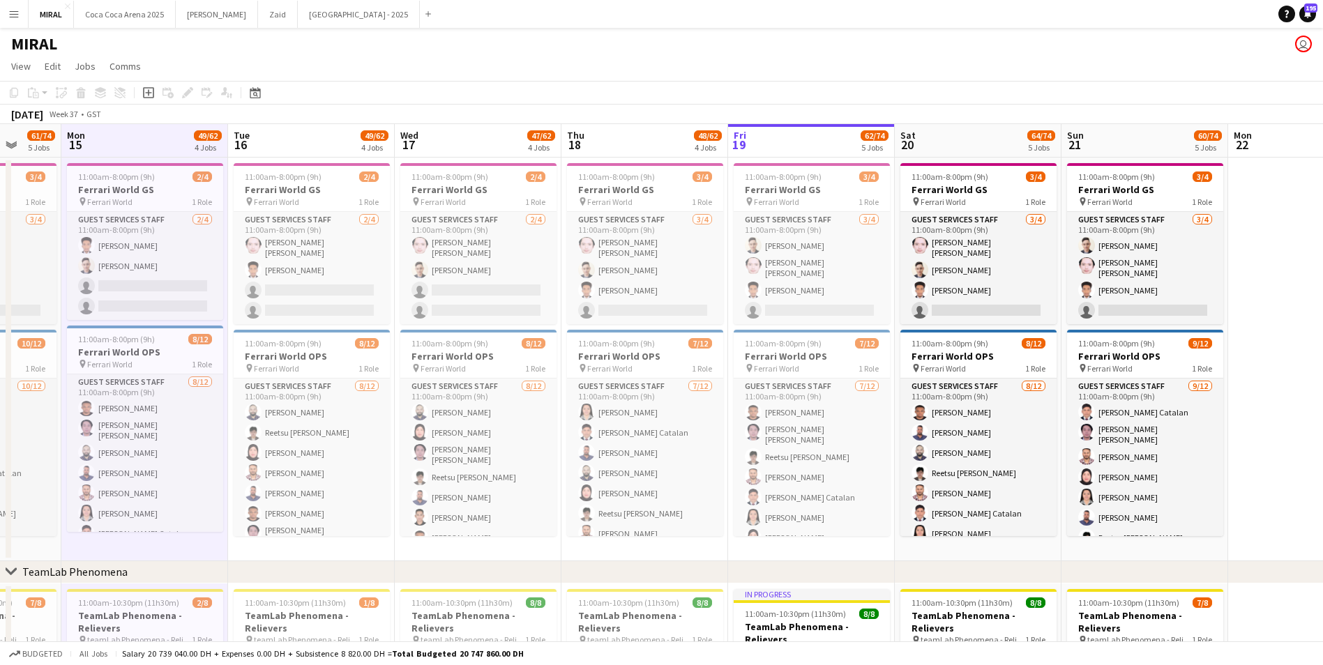
click at [151, 146] on app-board-header-date "Mon 15 49/62 4 Jobs" at bounding box center [144, 140] width 167 height 33
click at [427, 40] on div "MIRAL user" at bounding box center [661, 41] width 1323 height 26
click at [157, 192] on h3 "Ferrari World GS" at bounding box center [145, 189] width 156 height 13
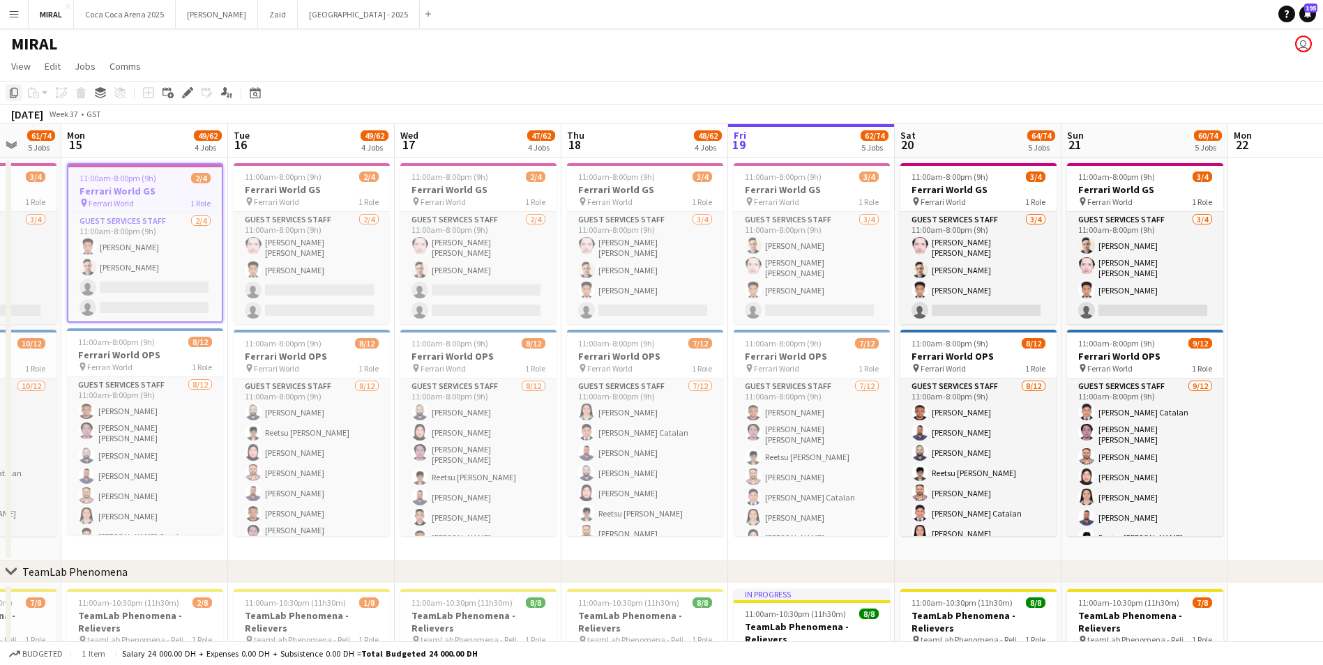
click at [10, 93] on icon at bounding box center [14, 93] width 8 height 10
click at [1255, 198] on app-date-cell at bounding box center [1311, 360] width 167 height 404
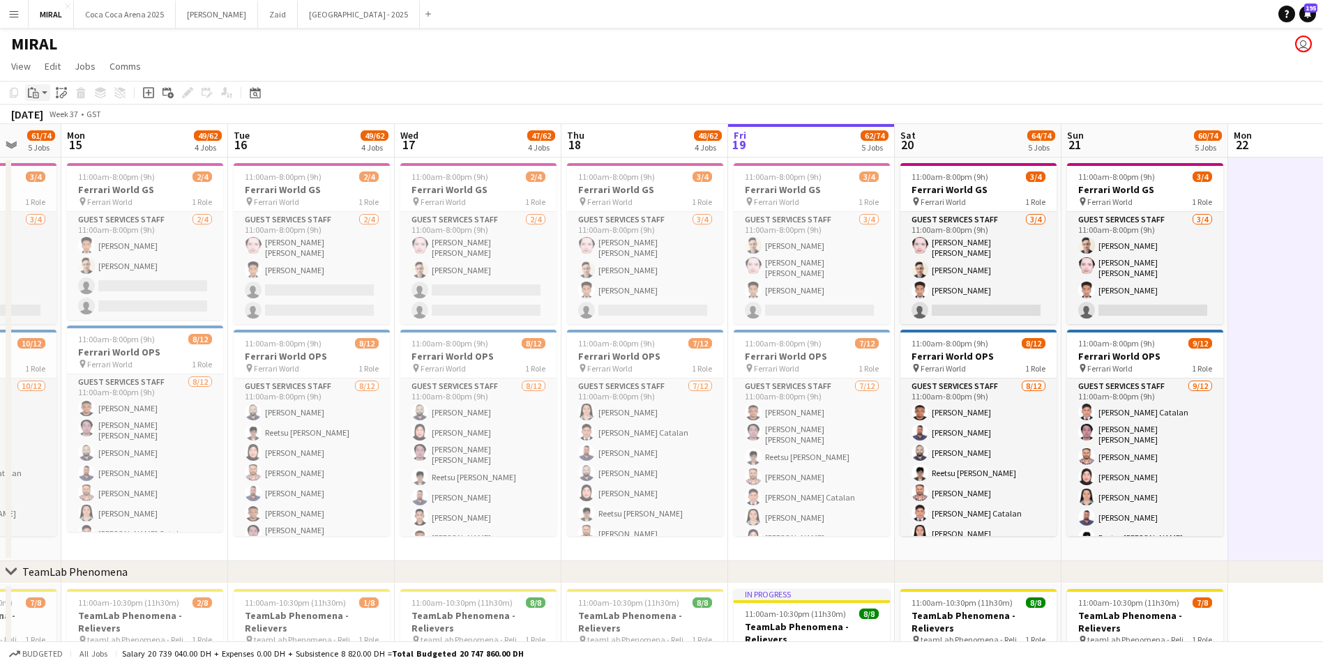
click at [39, 92] on div "Paste" at bounding box center [33, 92] width 17 height 17
click at [48, 138] on link "Paste with crew Ctrl+Shift+V" at bounding box center [102, 143] width 131 height 13
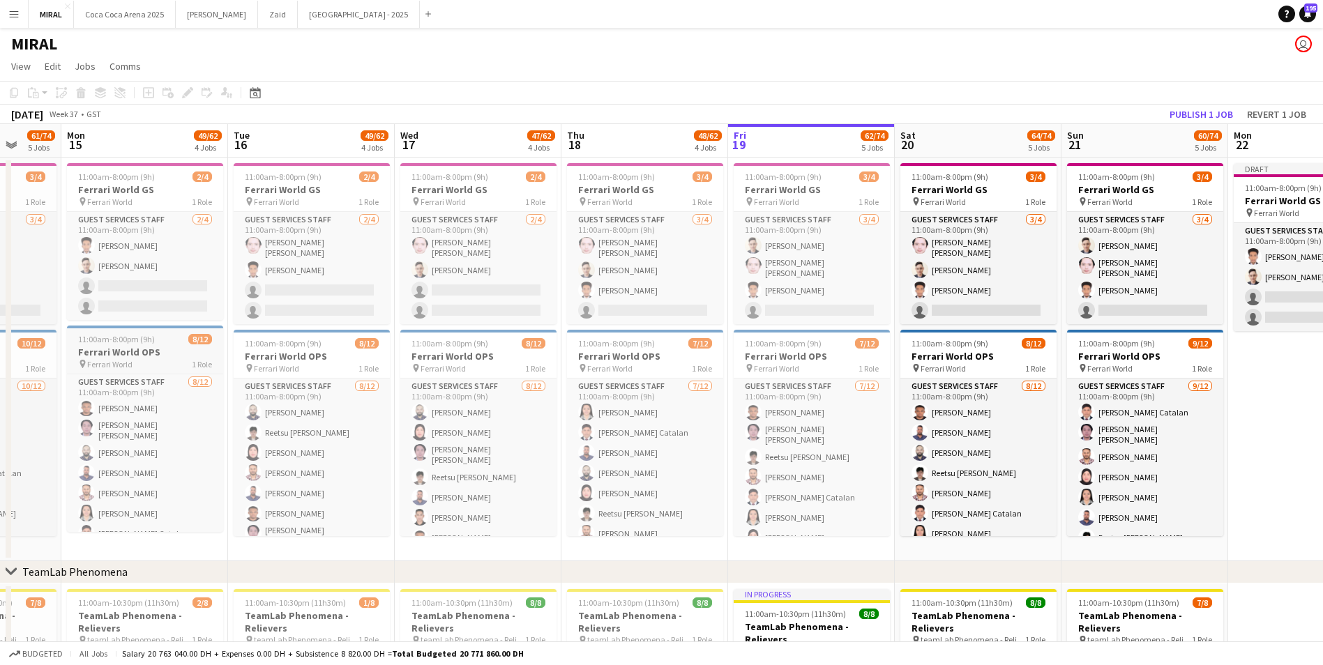
click at [119, 344] on app-job-card "11:00am-8:00pm (9h) 8/12 Ferrari World OPS pin Ferrari World 1 Role Guest Servi…" at bounding box center [145, 429] width 156 height 206
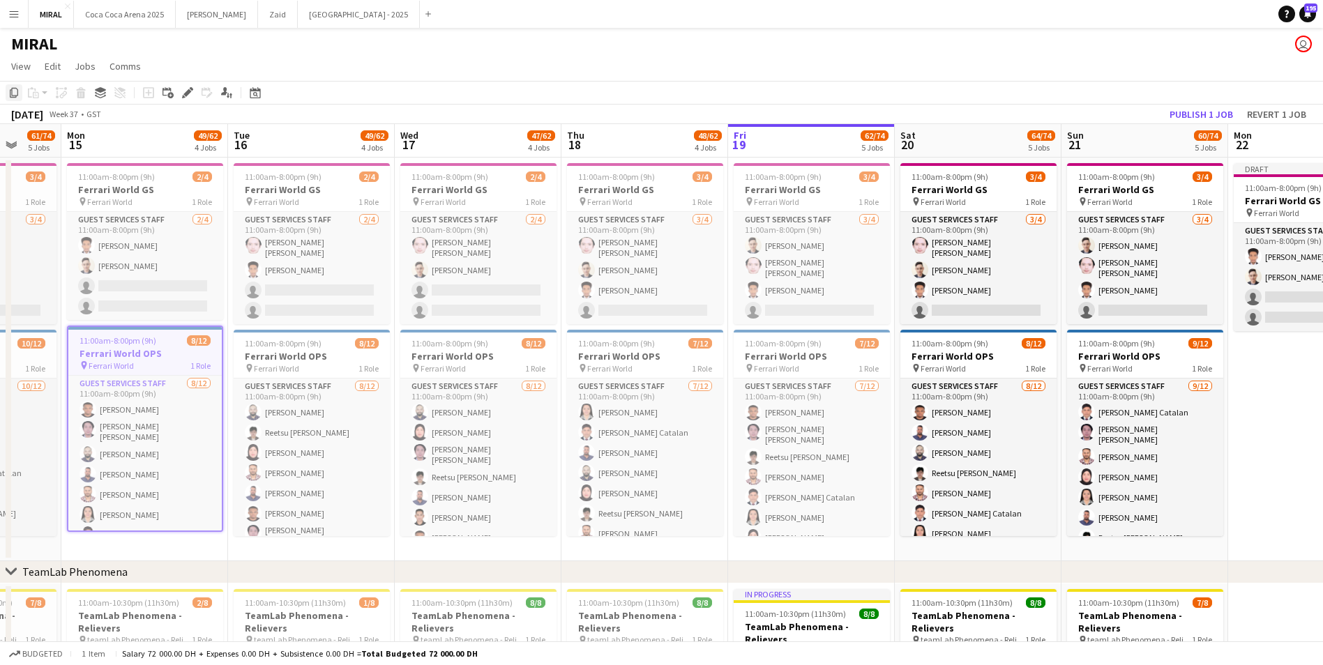
click at [17, 90] on icon "Copy" at bounding box center [13, 92] width 11 height 11
click at [1288, 395] on app-date-cell "Draft 11:00am-8:00pm (9h) 2/4 Ferrari World GS pin Ferrari World 1 Role Guest S…" at bounding box center [1311, 360] width 167 height 404
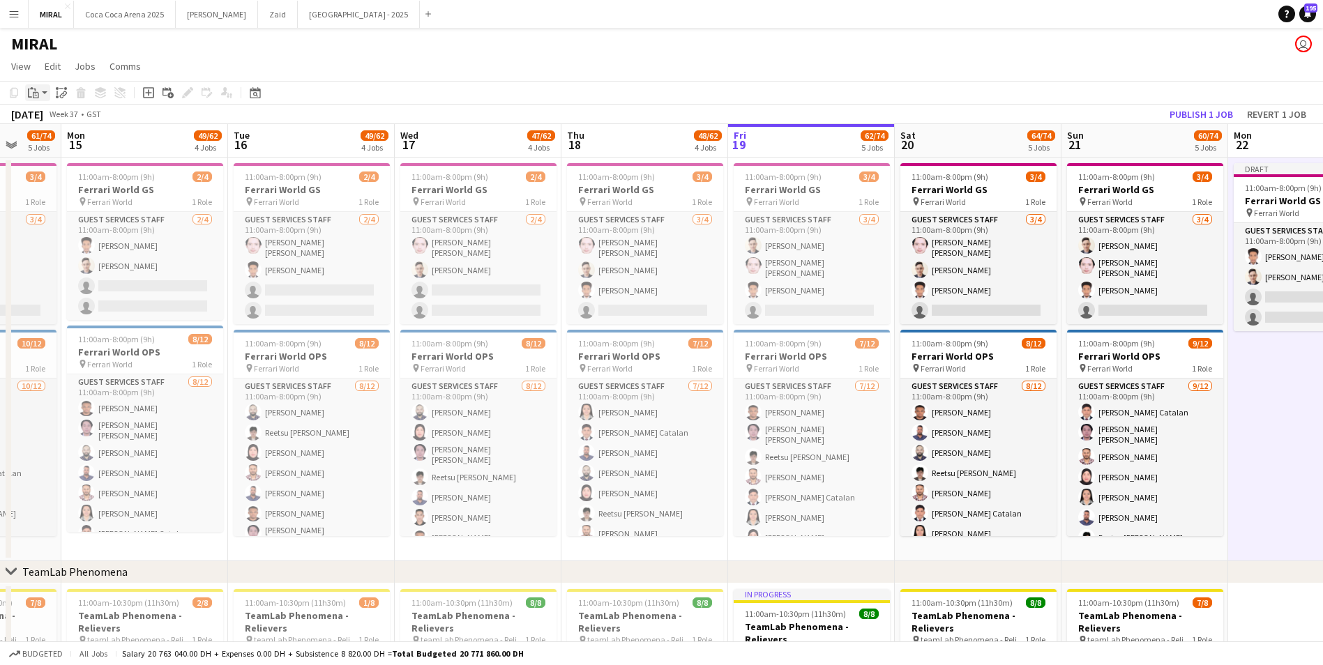
click at [39, 95] on div "Paste" at bounding box center [33, 92] width 17 height 17
click at [64, 145] on link "Paste with crew Ctrl+Shift+V" at bounding box center [102, 143] width 131 height 13
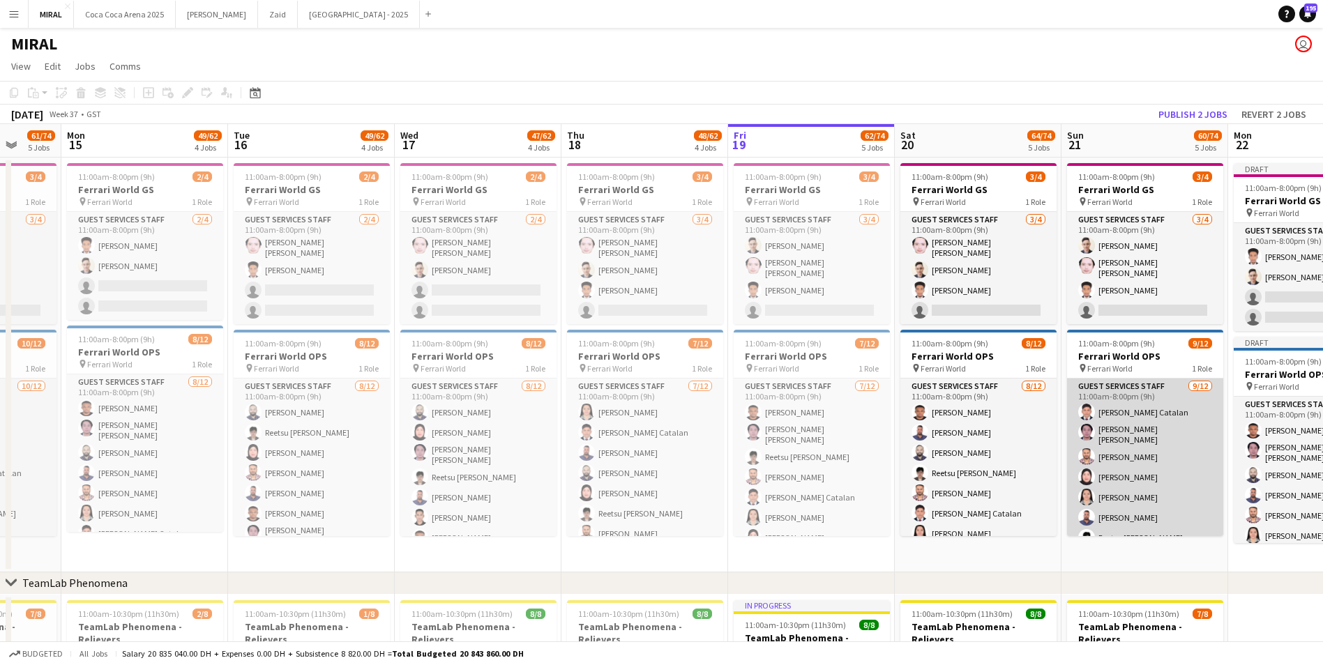
click at [1140, 496] on app-card-role "Guest Services Staff 9/12 11:00am-8:00pm (9h) Kenn Kennidy Catalan Omar June To…" at bounding box center [1145, 516] width 156 height 274
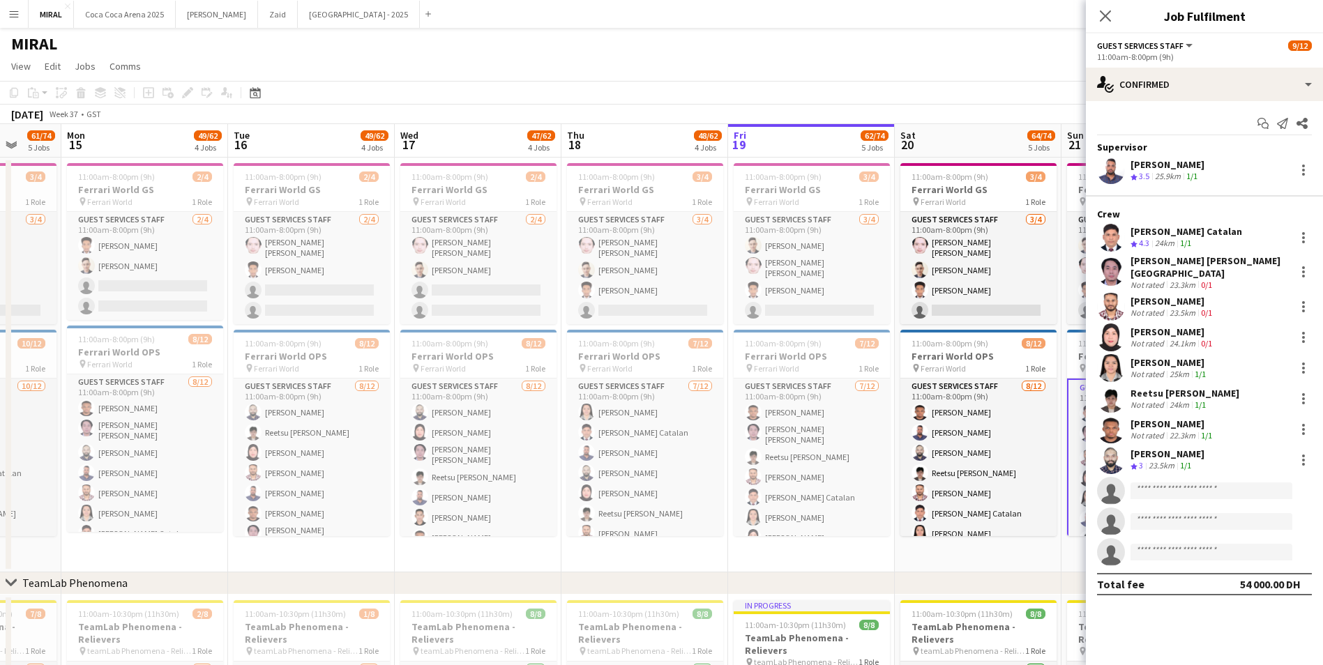
click at [1178, 338] on div "24.1km" at bounding box center [1182, 343] width 31 height 10
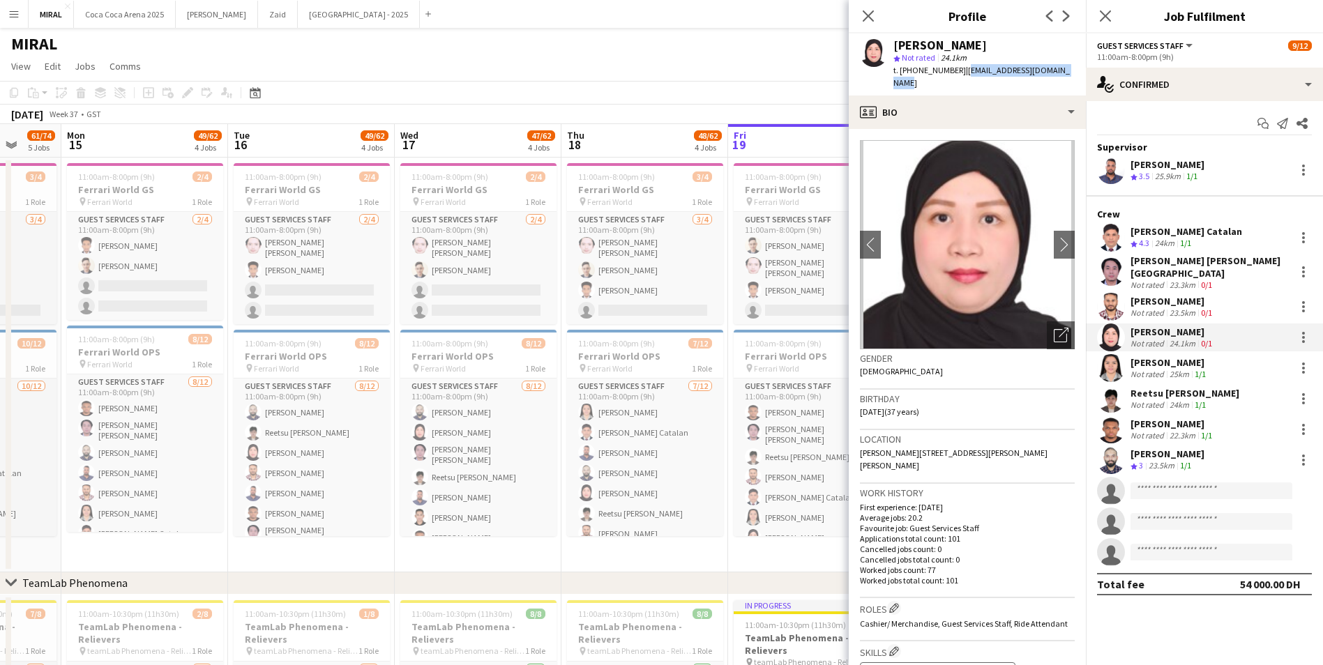
drag, startPoint x: 959, startPoint y: 73, endPoint x: 1072, endPoint y: 73, distance: 113.0
click at [1072, 73] on div "Sheena Catherine Pineda star Not rated 24.1km t. +971509673238 | pinedasheena19…" at bounding box center [967, 64] width 237 height 62
copy span "pinedasheena1988@gmail.com"
click at [752, 63] on app-page-menu "View Day view expanded Day view collapsed Month view Date picker Jump to today …" at bounding box center [661, 67] width 1323 height 26
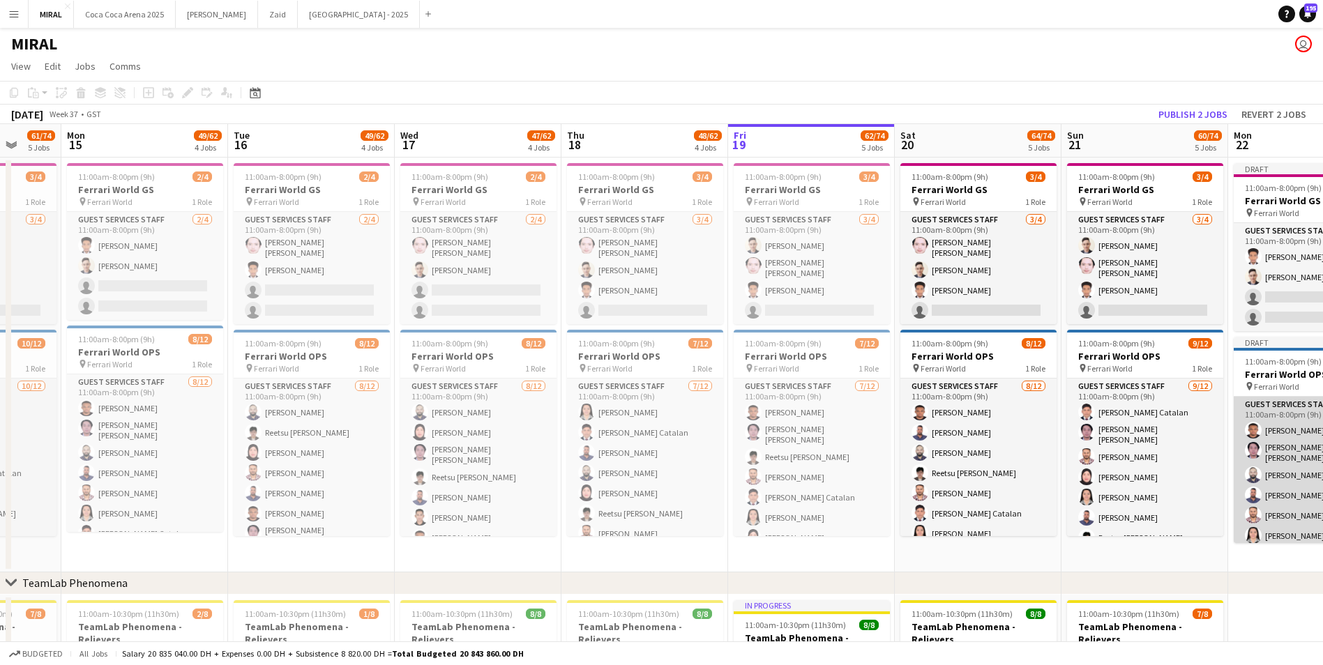
click at [1277, 413] on app-card-role "Guest Services Staff 8/12 11:00am-8:00pm (9h) Mohaned Abdelwahab Omar June Tole…" at bounding box center [1311, 534] width 156 height 274
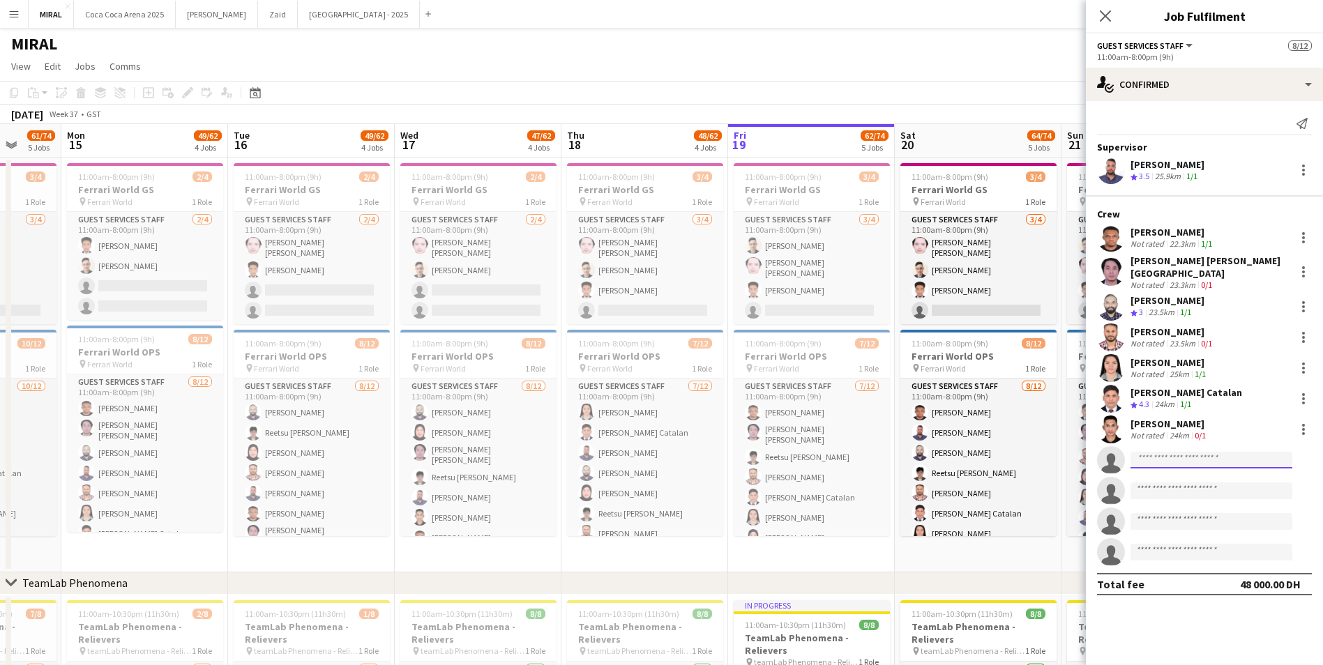
click at [1189, 452] on input at bounding box center [1211, 460] width 162 height 17
paste input "**********"
type input "**********"
click at [1194, 478] on span "pinedasheena1988@gmail.com" at bounding box center [1210, 483] width 139 height 11
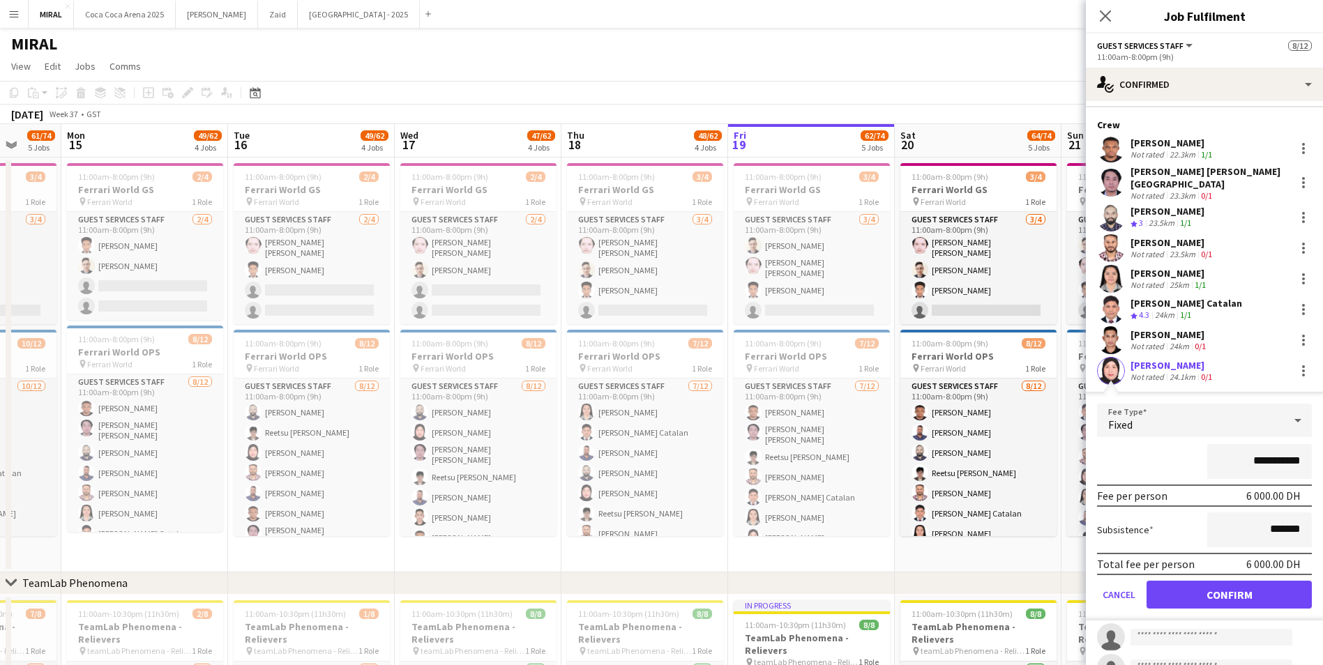
scroll to position [169, 0]
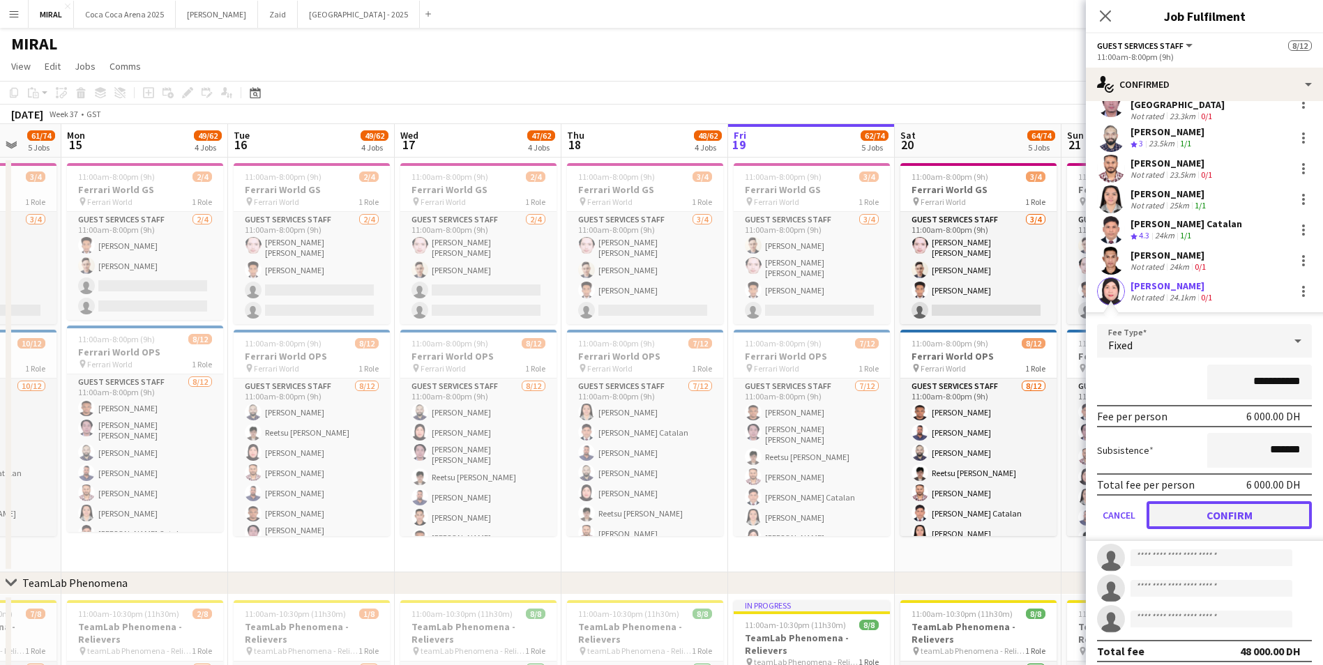
click at [1249, 515] on button "Confirm" at bounding box center [1228, 515] width 165 height 28
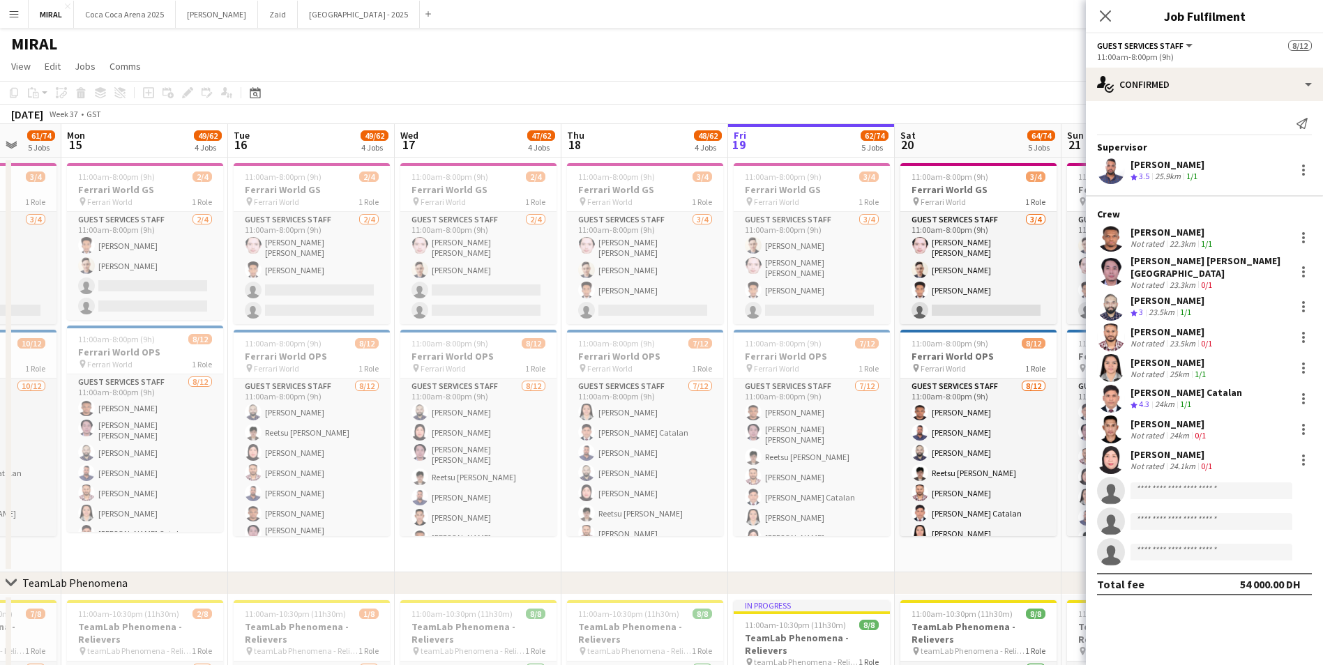
click at [1005, 55] on app-page-menu "View Day view expanded Day view collapsed Month view Date picker Jump to today …" at bounding box center [661, 67] width 1323 height 26
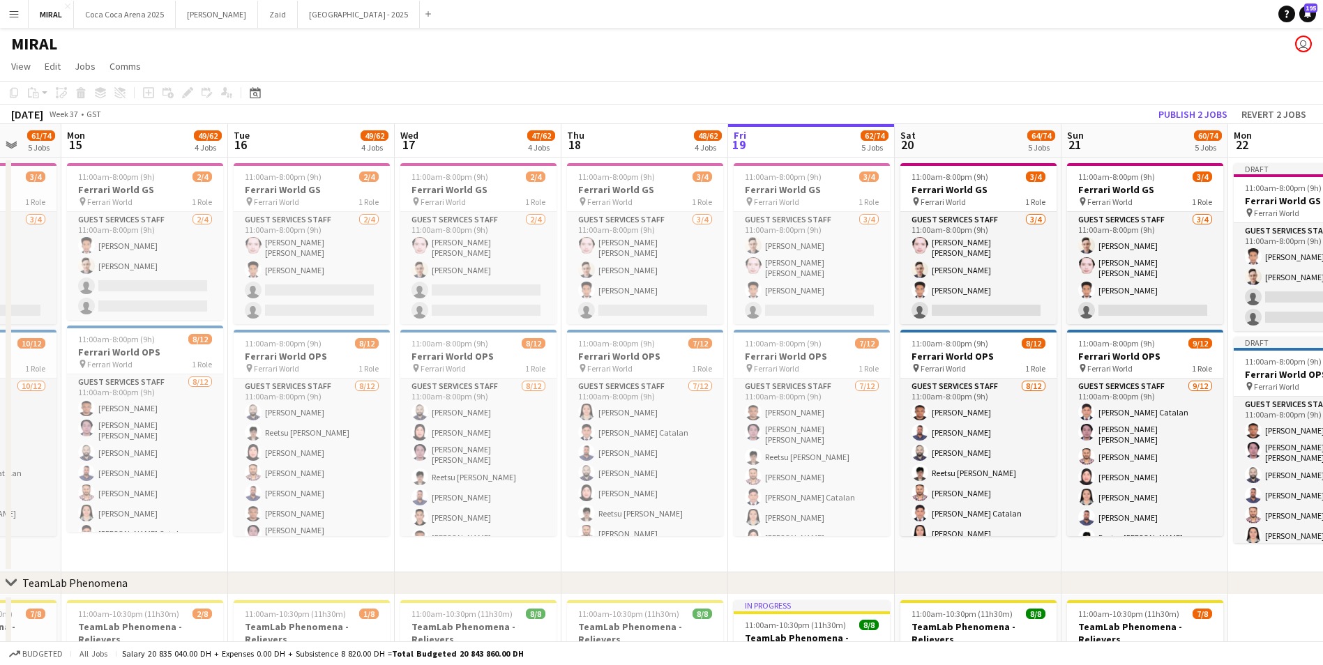
click at [1175, 66] on app-page-menu "View Day view expanded Day view collapsed Month view Date picker Jump to today …" at bounding box center [661, 67] width 1323 height 26
click at [1193, 118] on button "Publish 2 jobs" at bounding box center [1193, 114] width 80 height 18
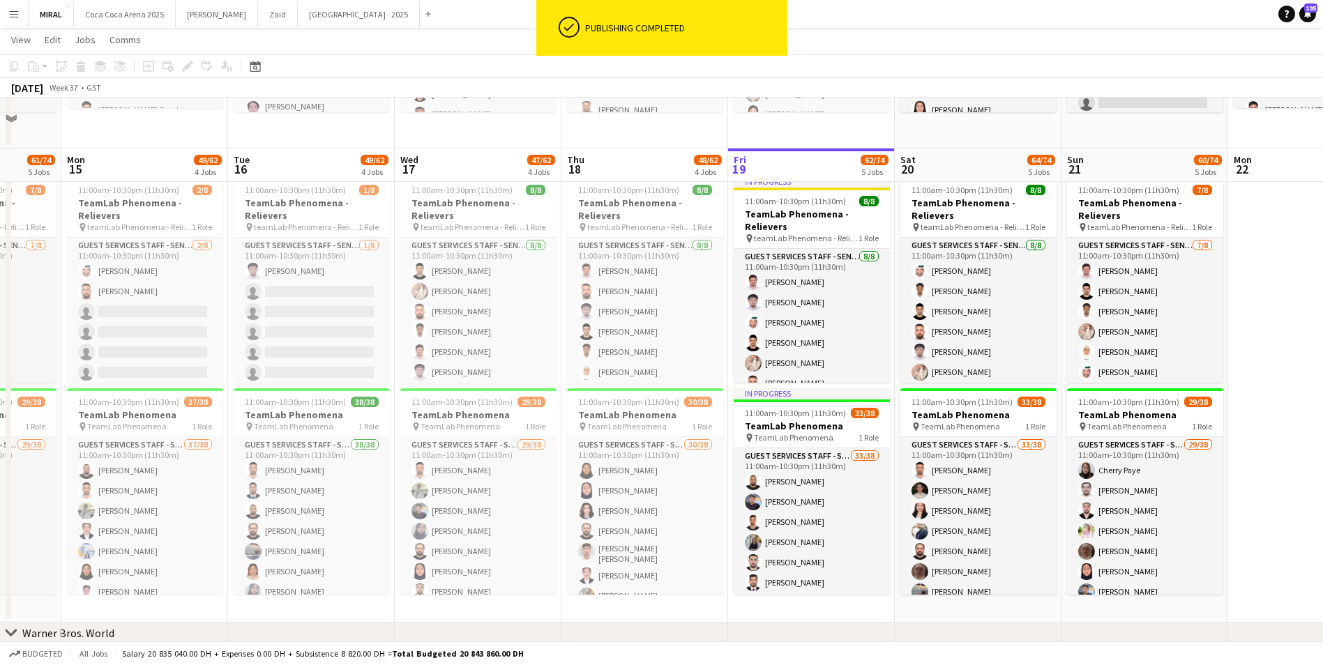
scroll to position [488, 0]
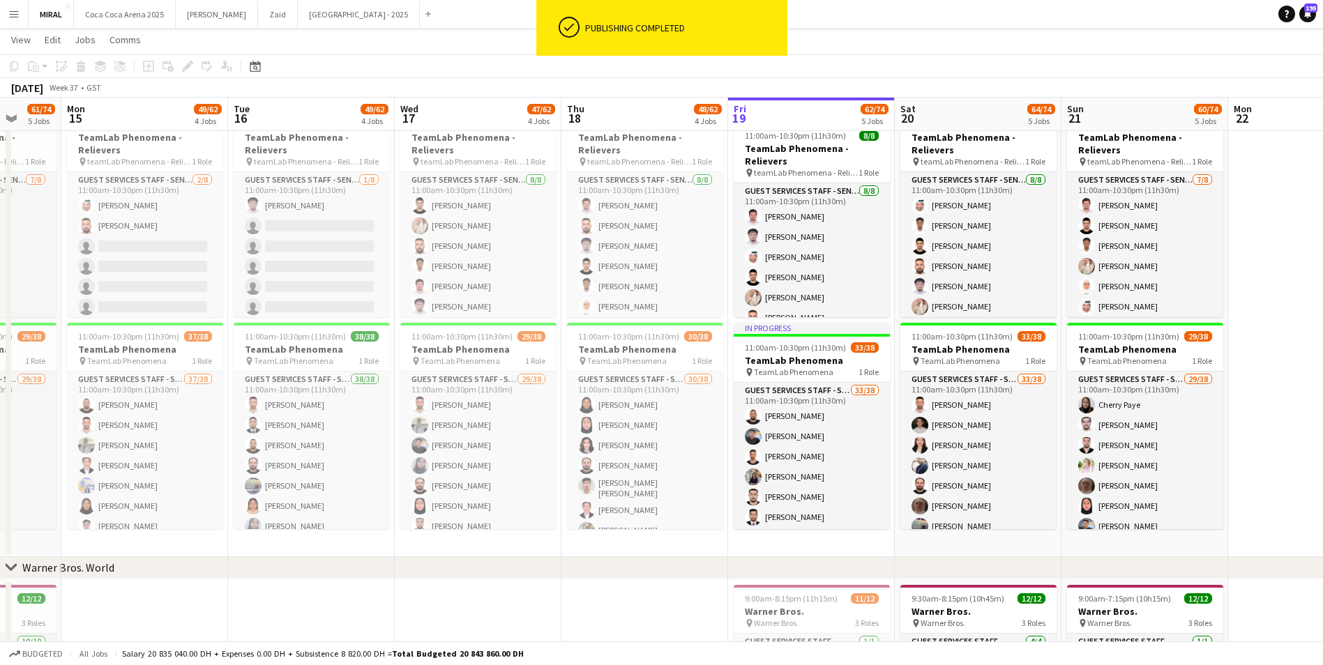
click at [1270, 446] on app-date-cell at bounding box center [1311, 331] width 167 height 452
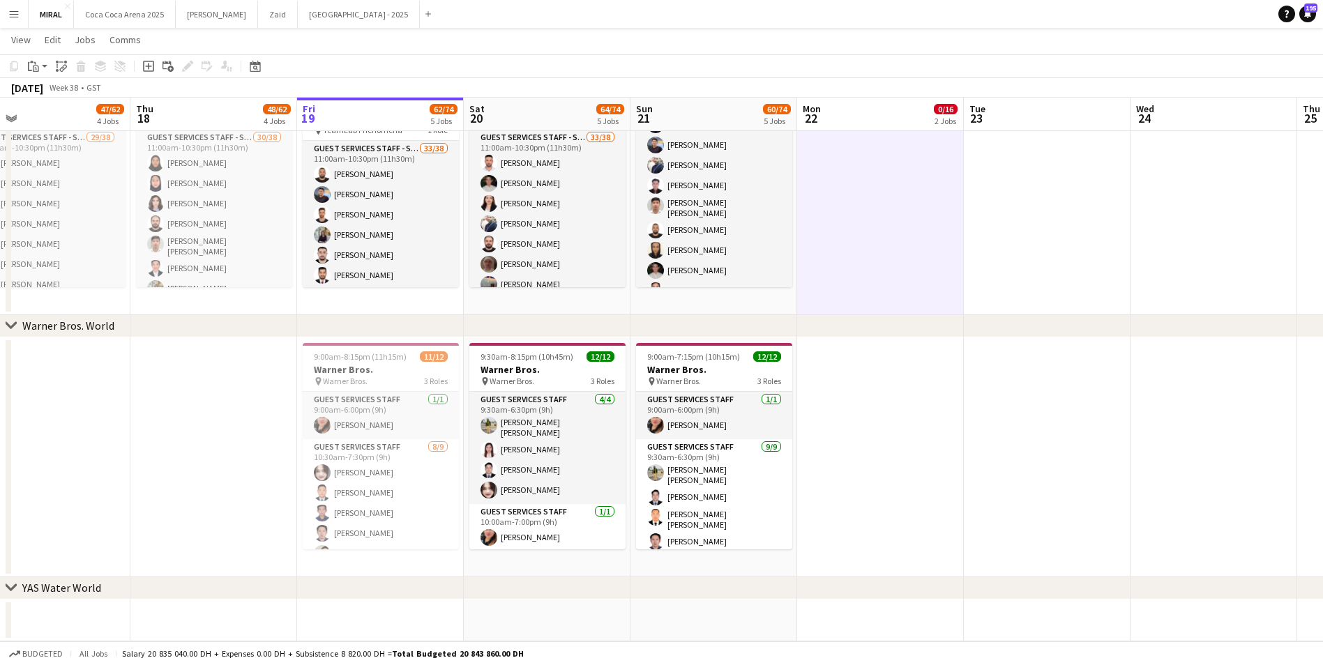
scroll to position [0, 540]
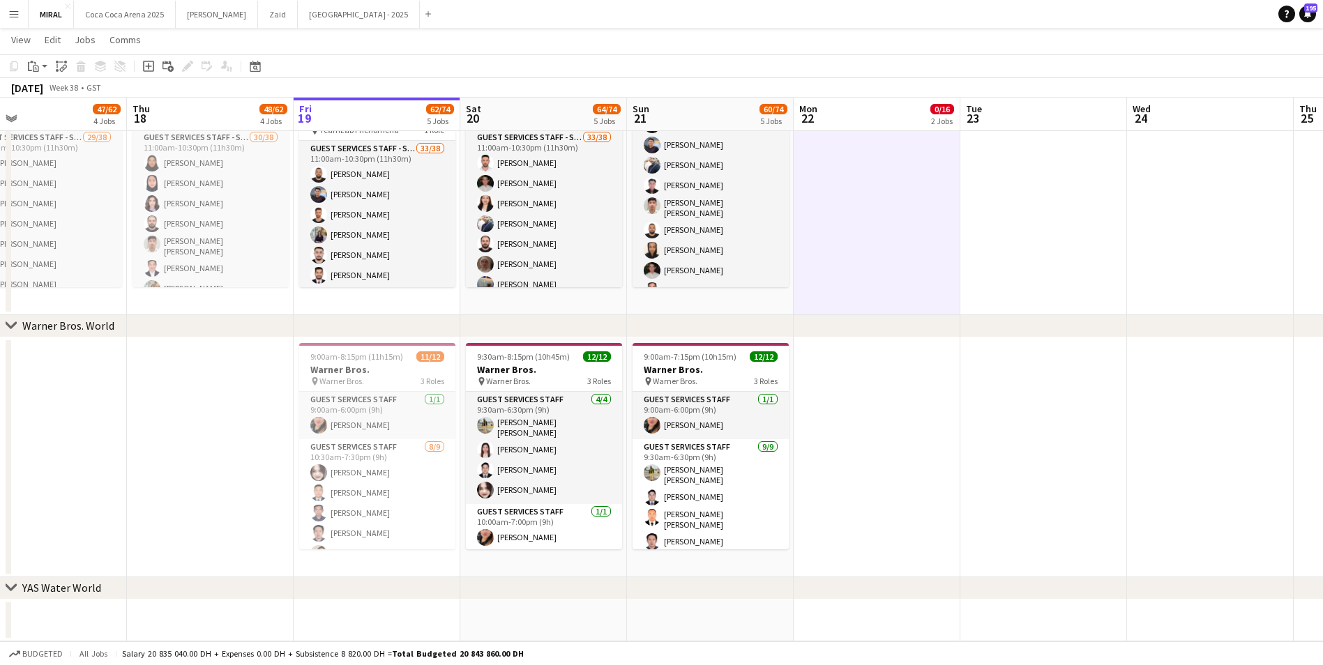
drag, startPoint x: 1289, startPoint y: 471, endPoint x: 854, endPoint y: 470, distance: 434.4
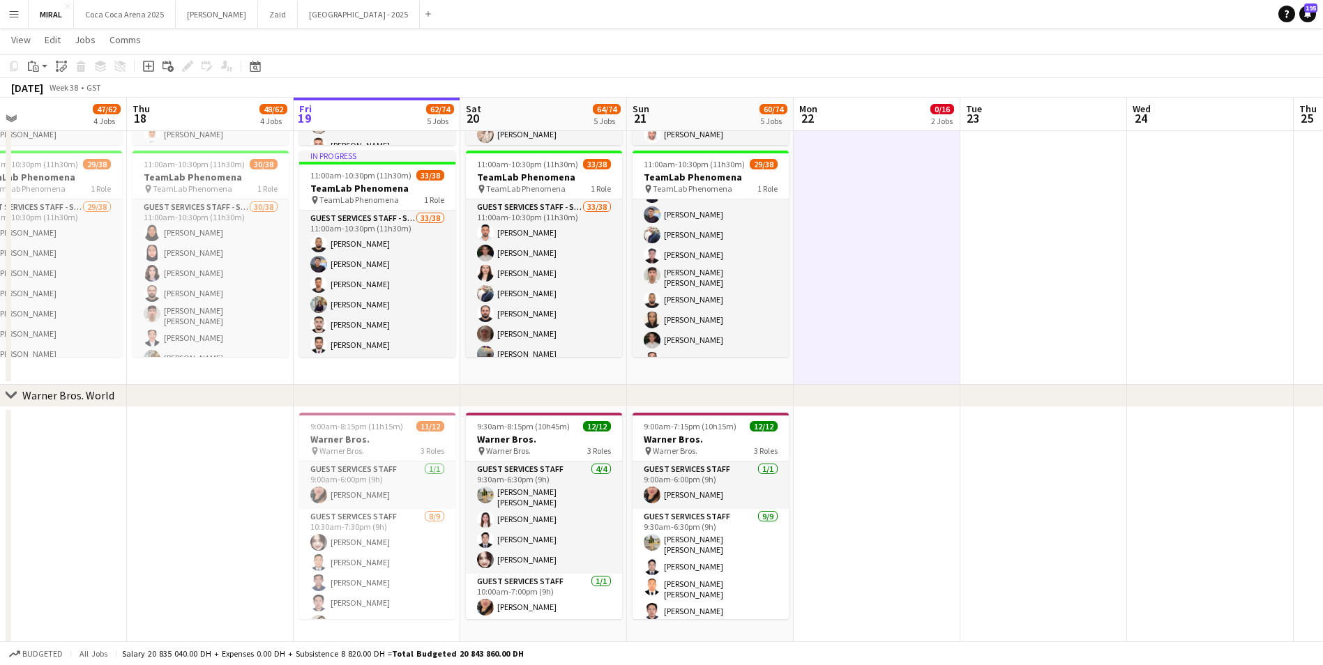
click at [1039, 337] on app-date-cell at bounding box center [1043, 159] width 167 height 452
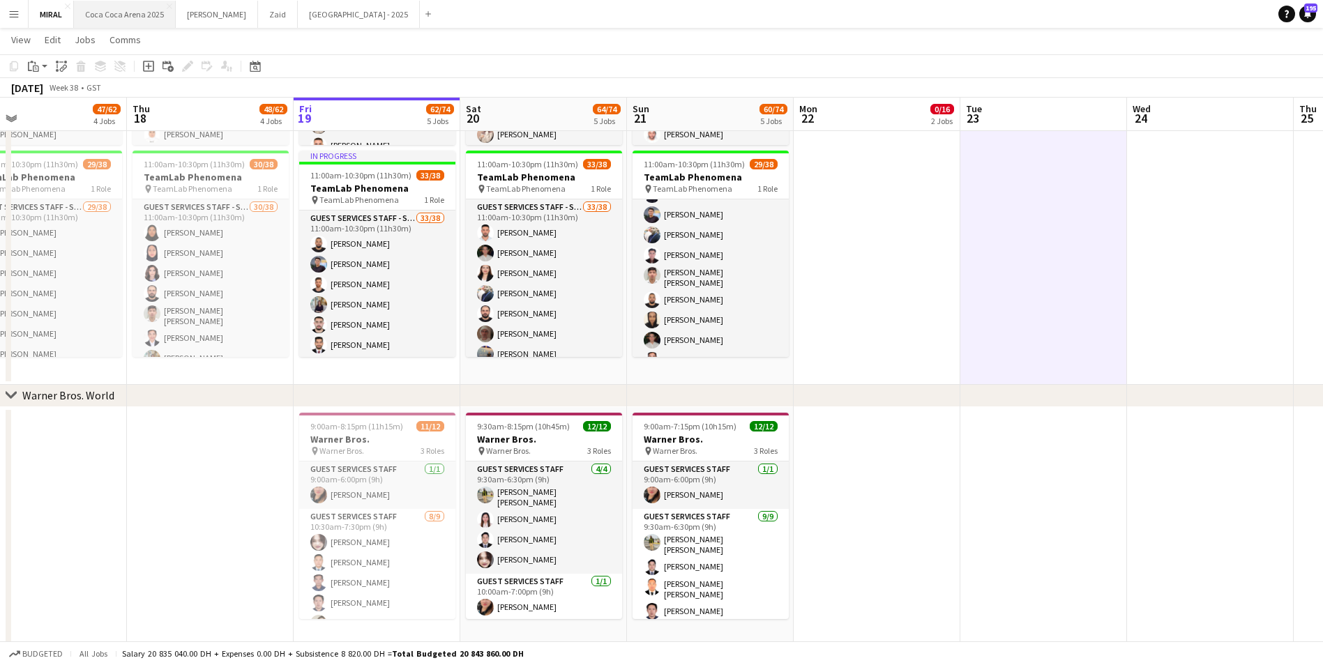
click at [138, 17] on button "Coca Coca Arena 2025 Close" at bounding box center [125, 14] width 102 height 27
